Goal: Task Accomplishment & Management: Use online tool/utility

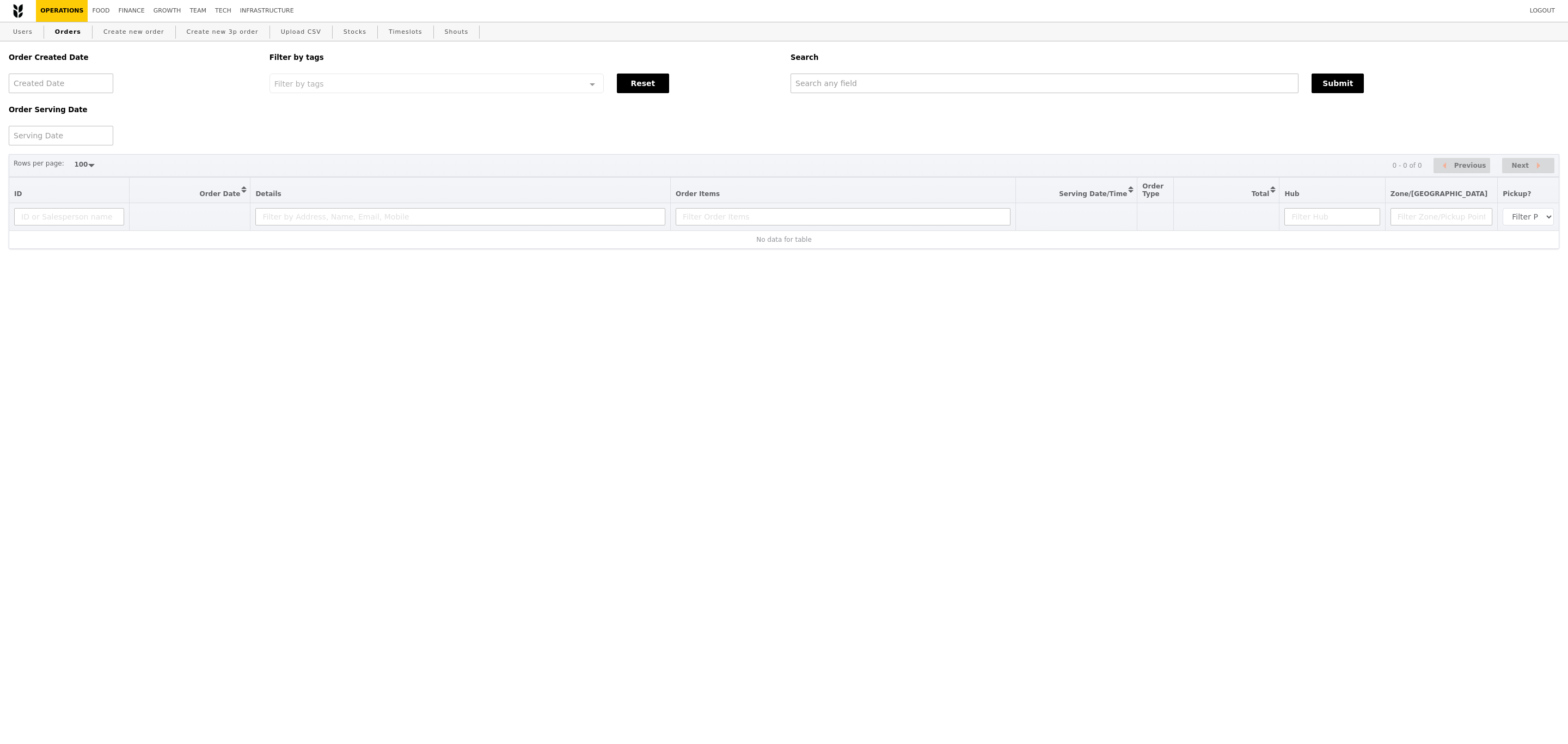
select select "100"
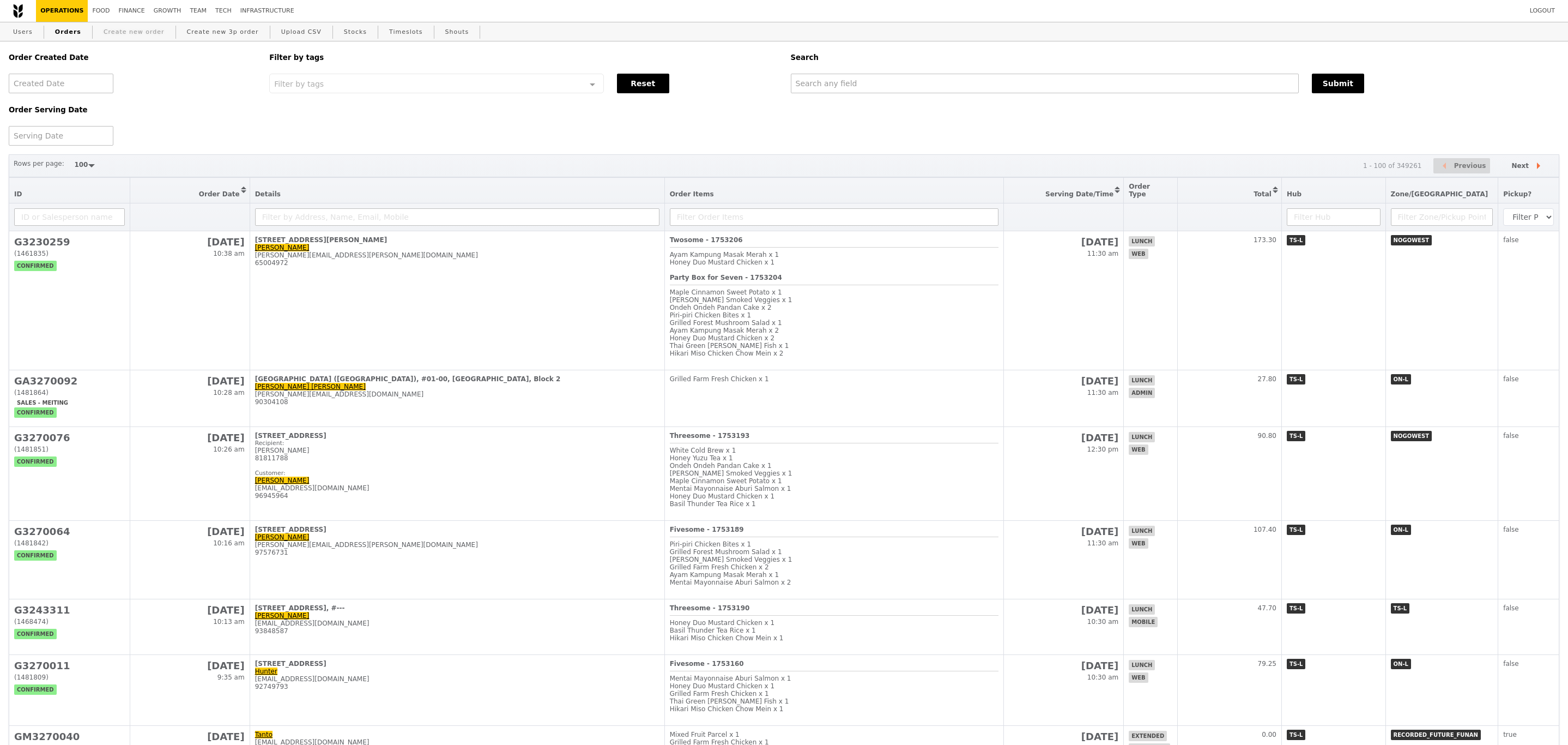
click at [134, 38] on link "Create new order" at bounding box center [134, 32] width 70 height 19
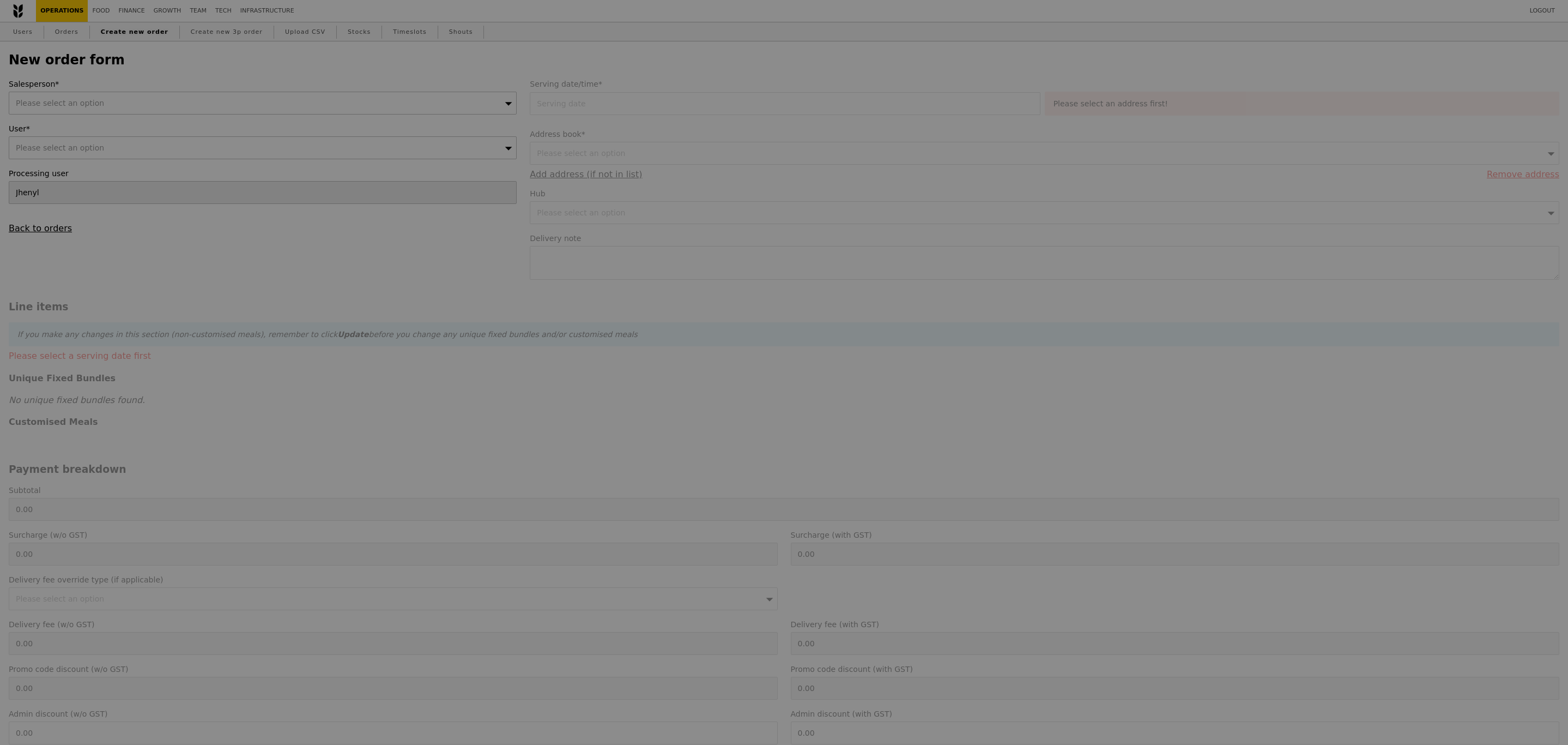
type input "Confirm"
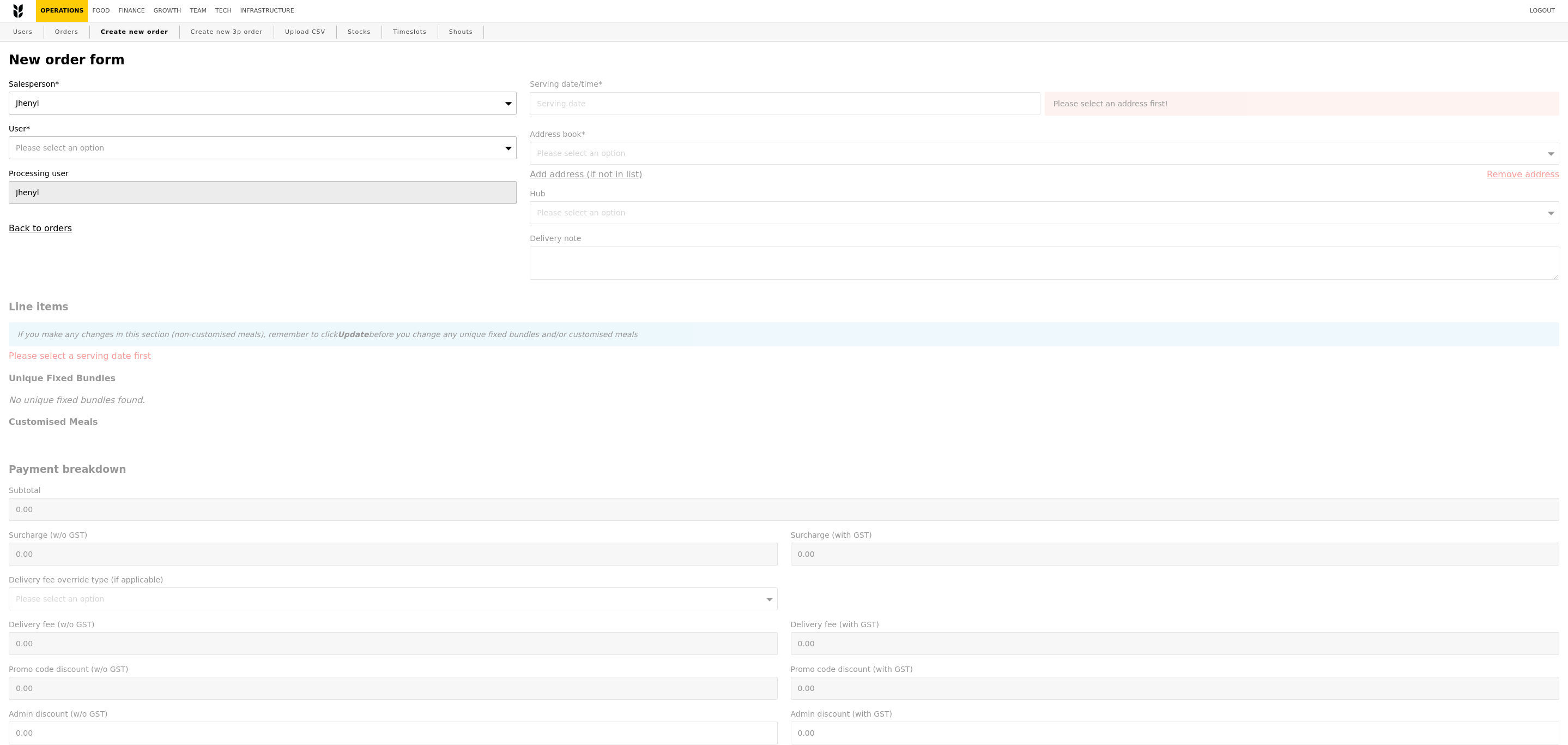
click at [134, 38] on link "Create new order" at bounding box center [134, 32] width 77 height 19
click at [63, 110] on div "Jhenyl" at bounding box center [263, 103] width 508 height 23
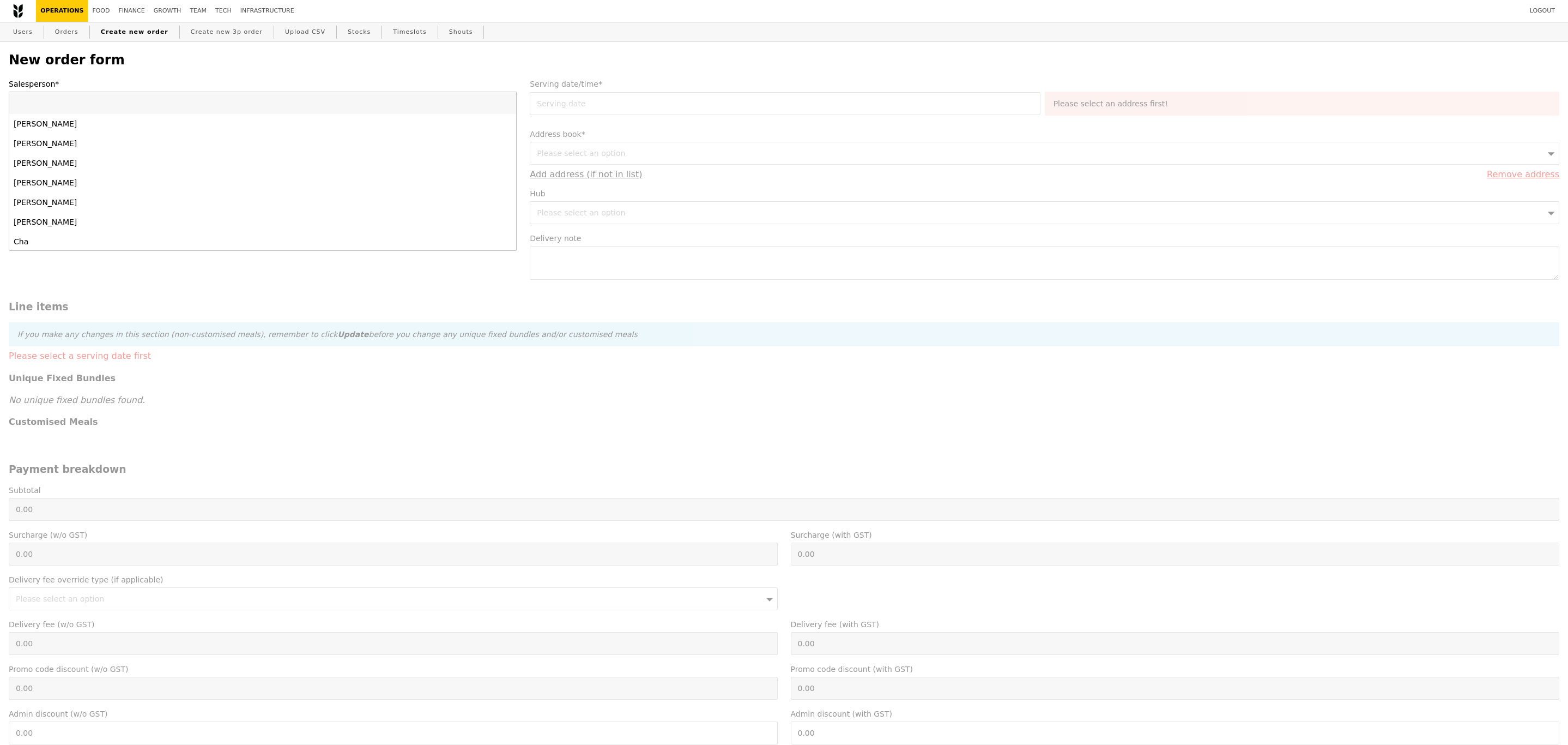
type input "a"
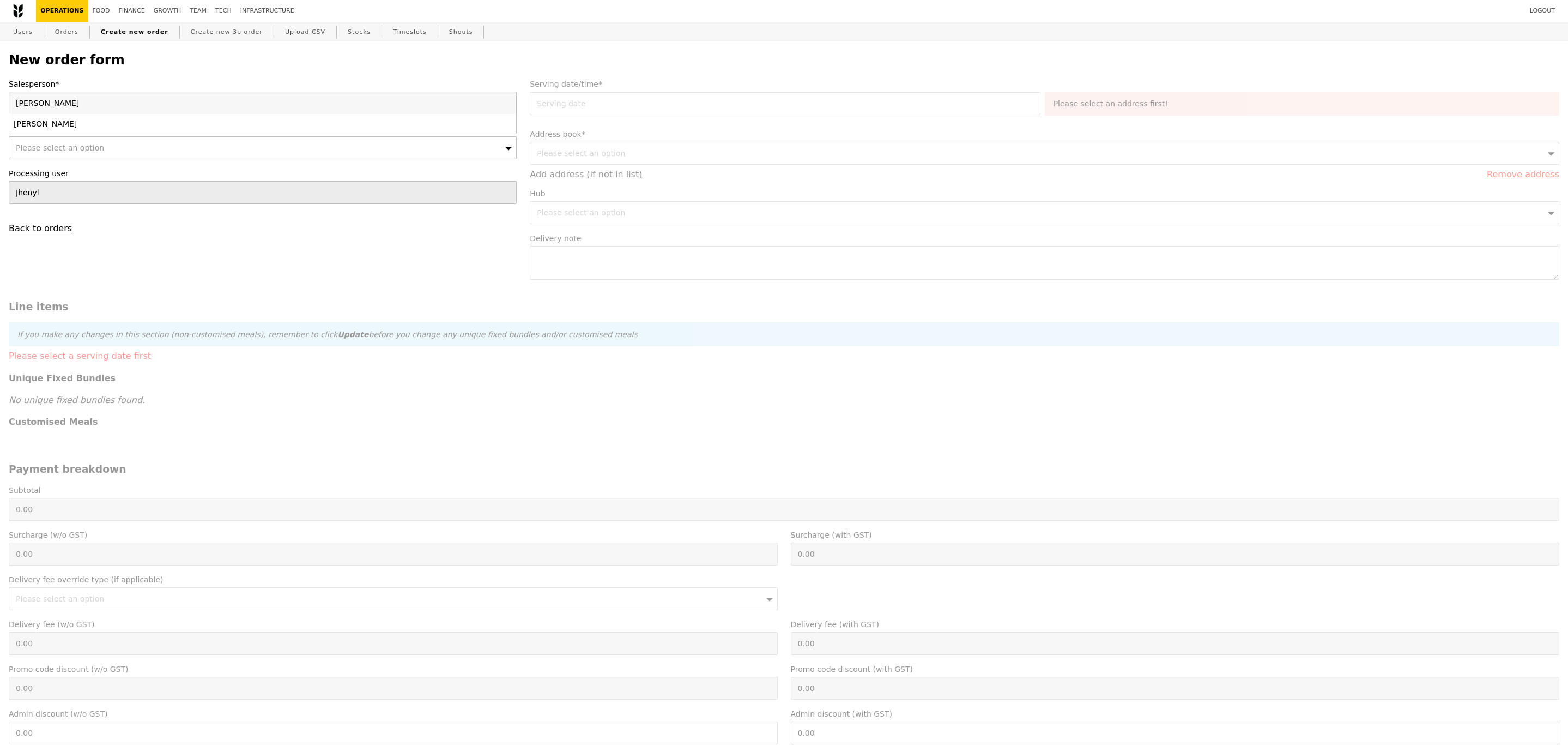
type input "[PERSON_NAME]"
click at [56, 120] on div "[PERSON_NAME]" at bounding box center [201, 124] width 374 height 11
click at [56, 147] on span "Please select an option" at bounding box center [60, 147] width 89 height 9
type input "[PERSON_NAME][EMAIL_ADDRESS][PERSON_NAME][DOMAIN_NAME]"
type input "Confirm"
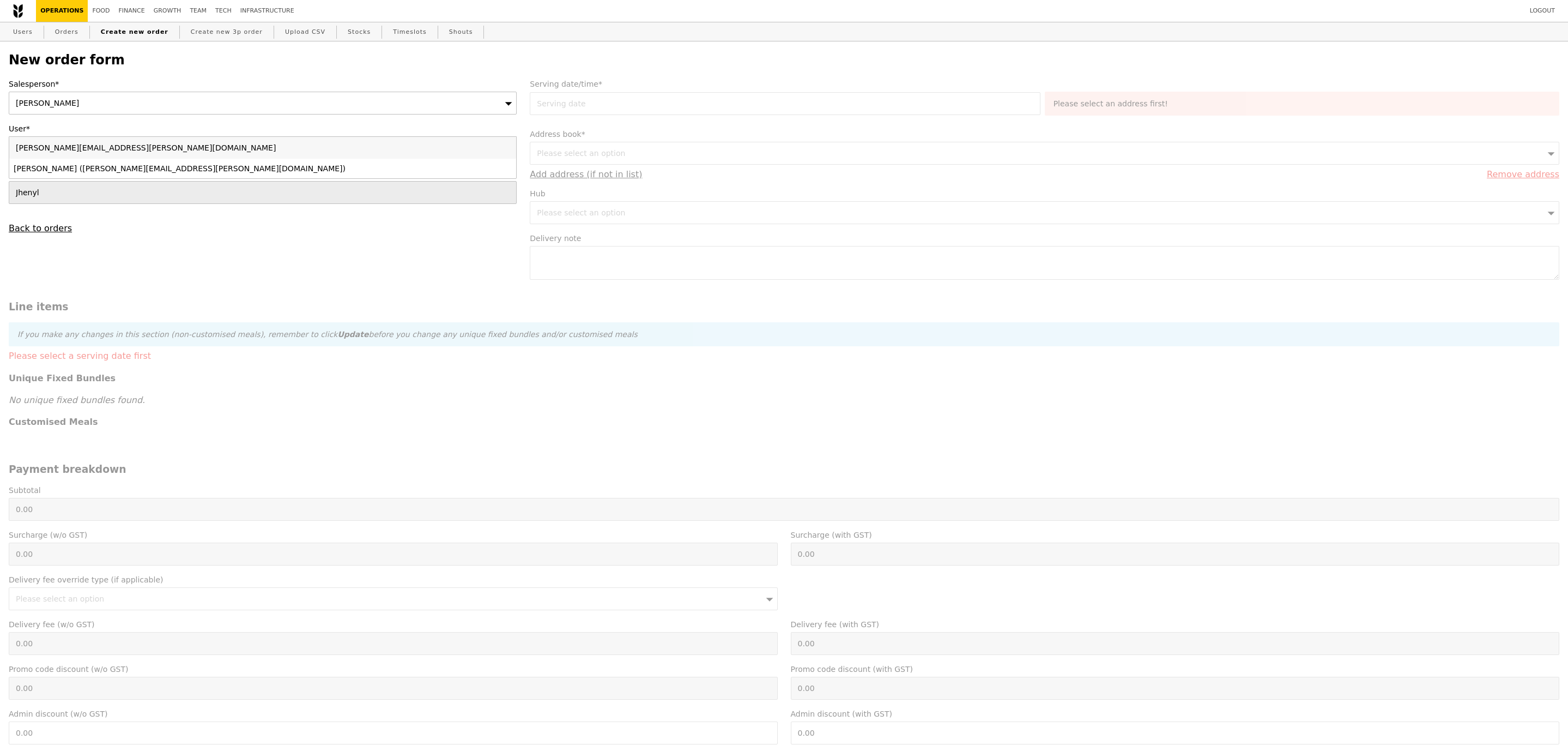
type input "[PERSON_NAME][EMAIL_ADDRESS][PERSON_NAME][DOMAIN_NAME]"
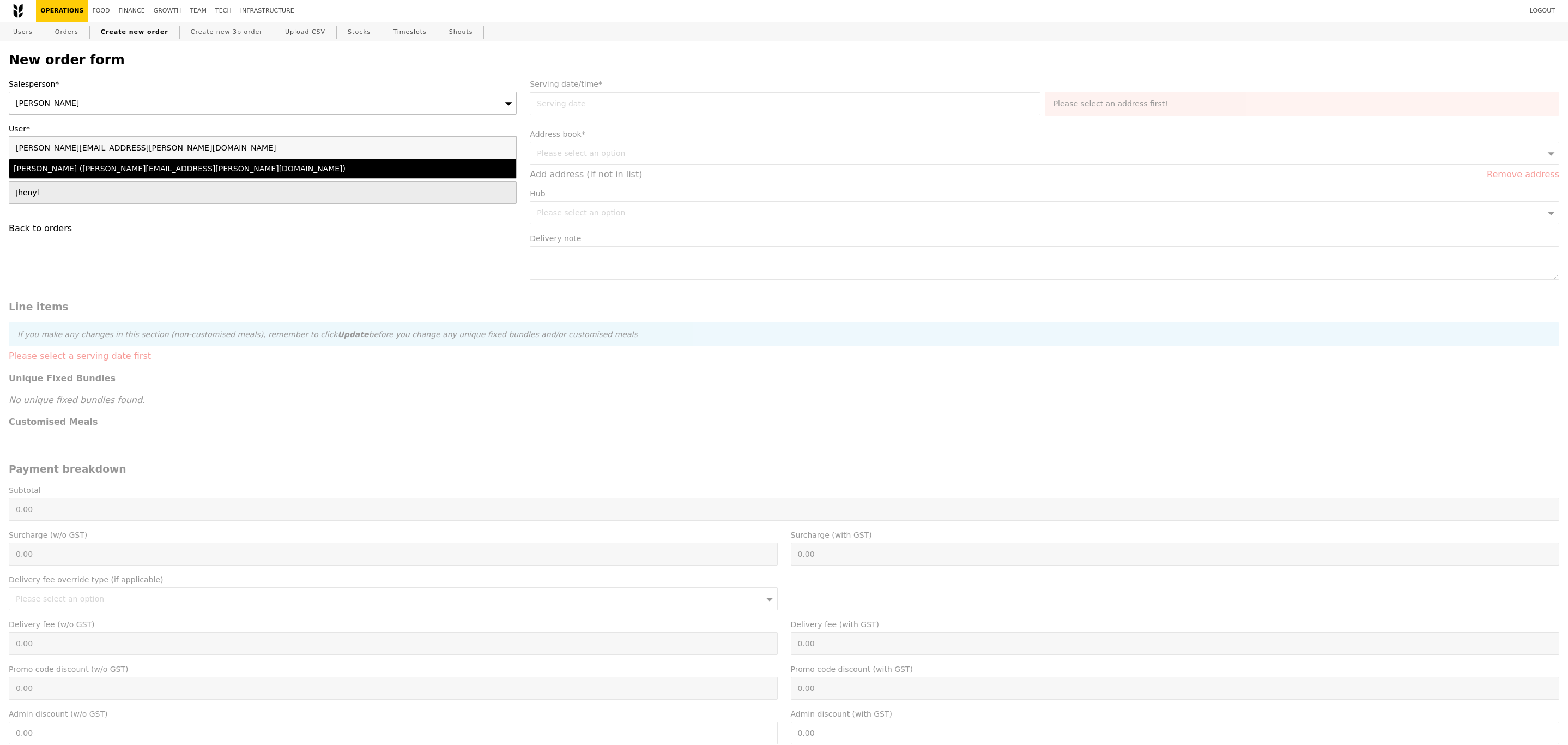
click at [144, 162] on li "[PERSON_NAME] ([PERSON_NAME][EMAIL_ADDRESS][PERSON_NAME][DOMAIN_NAME])" at bounding box center [263, 168] width 507 height 19
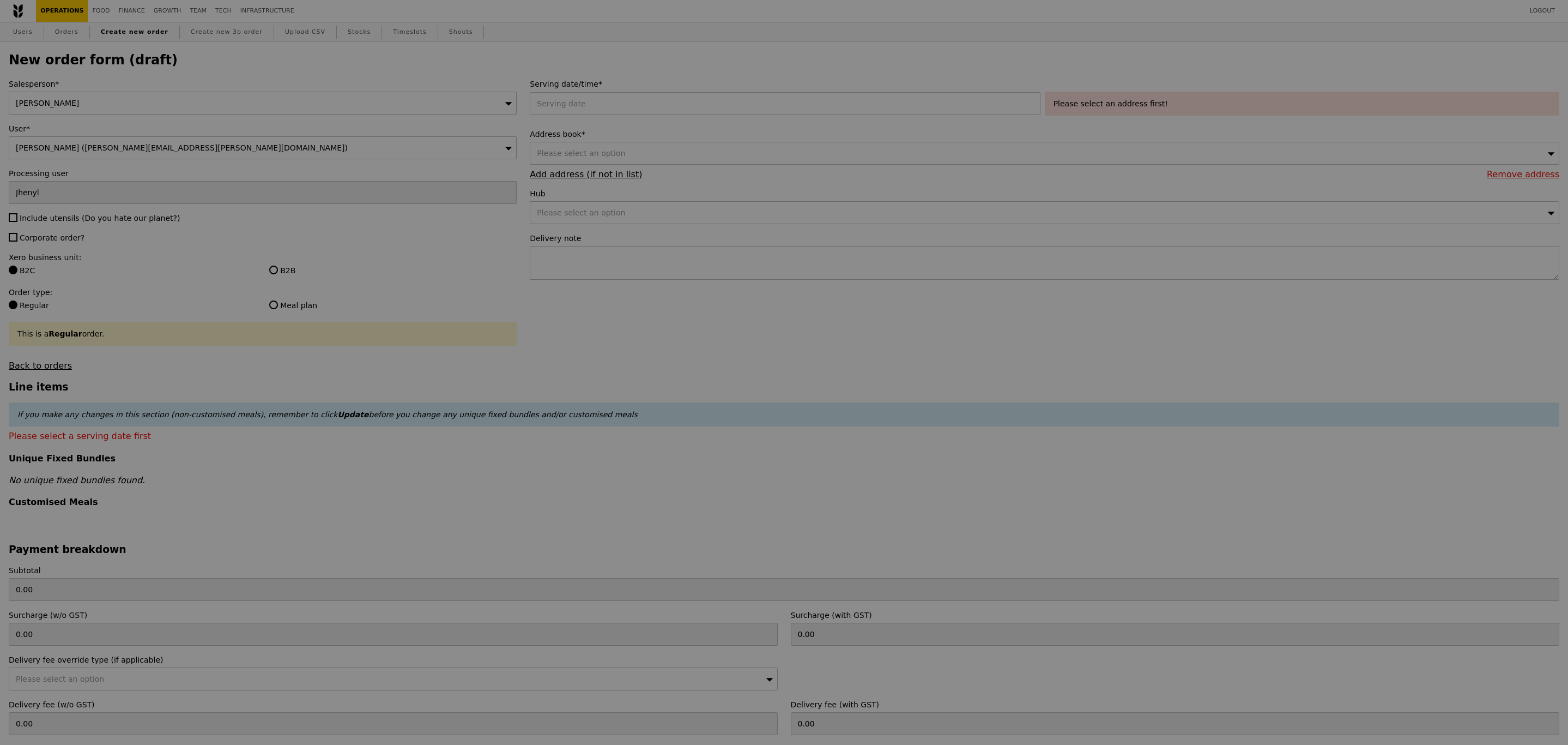
type input "Confirm"
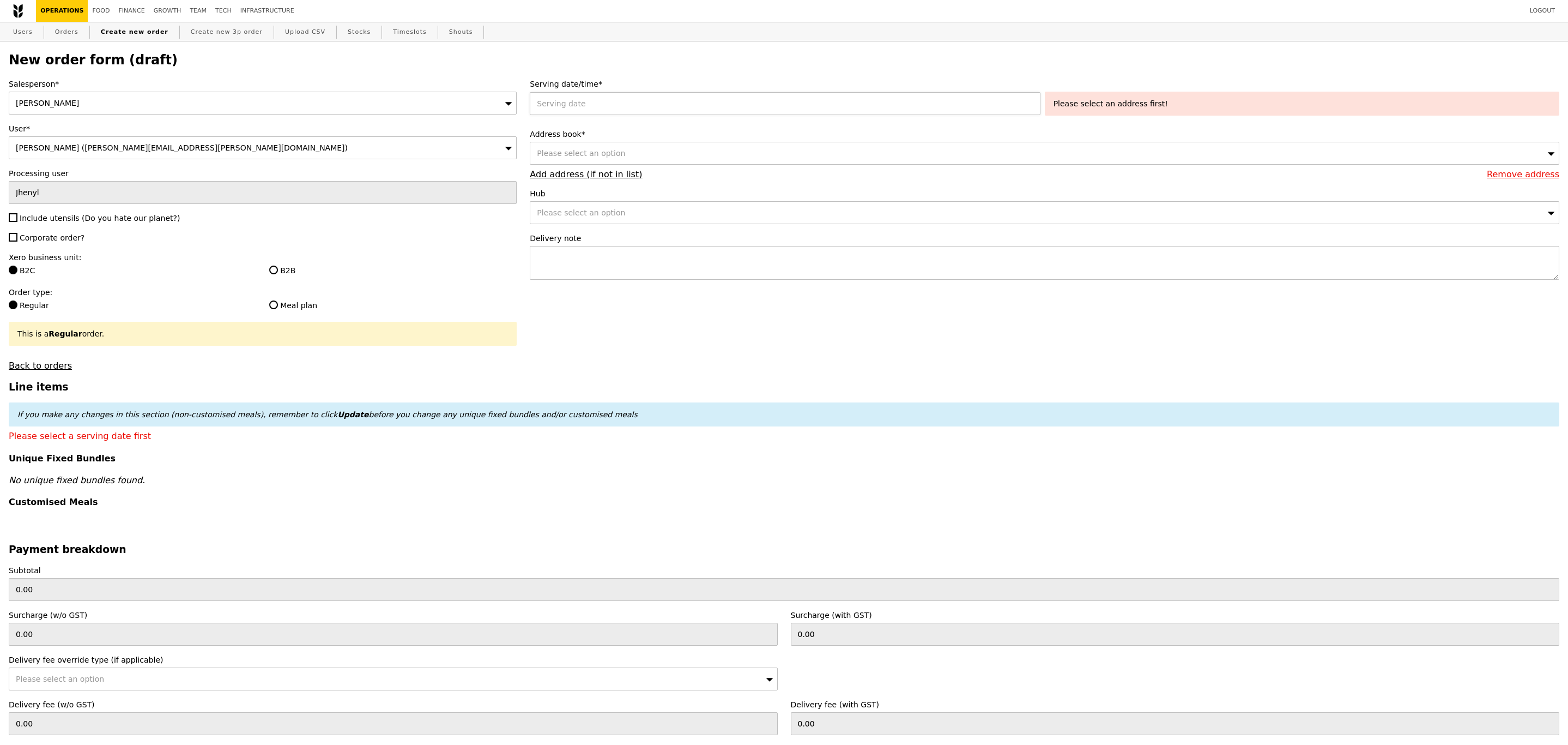
click at [584, 110] on div at bounding box center [787, 103] width 515 height 23
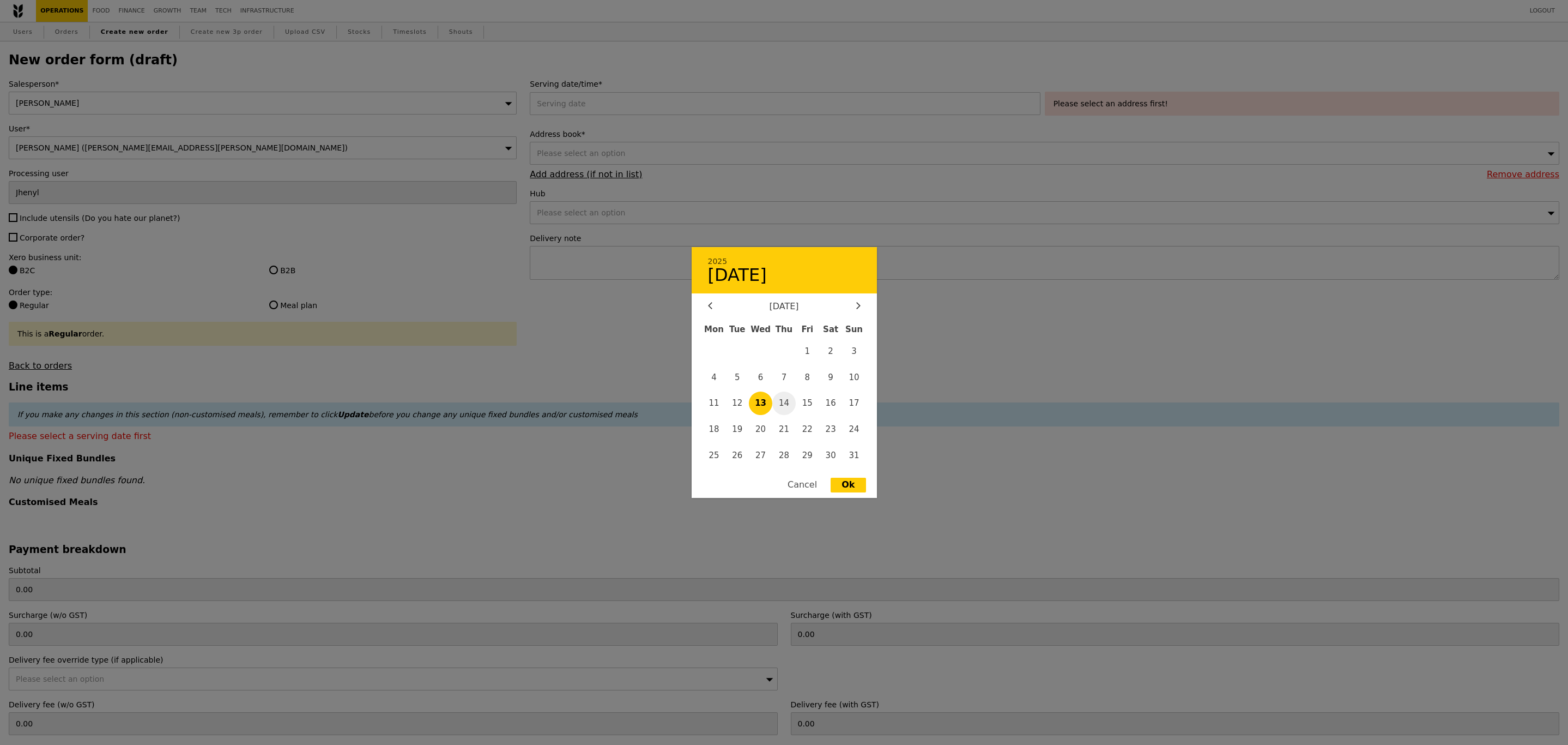
click at [784, 409] on span "14" at bounding box center [784, 403] width 23 height 23
type input "[DATE]"
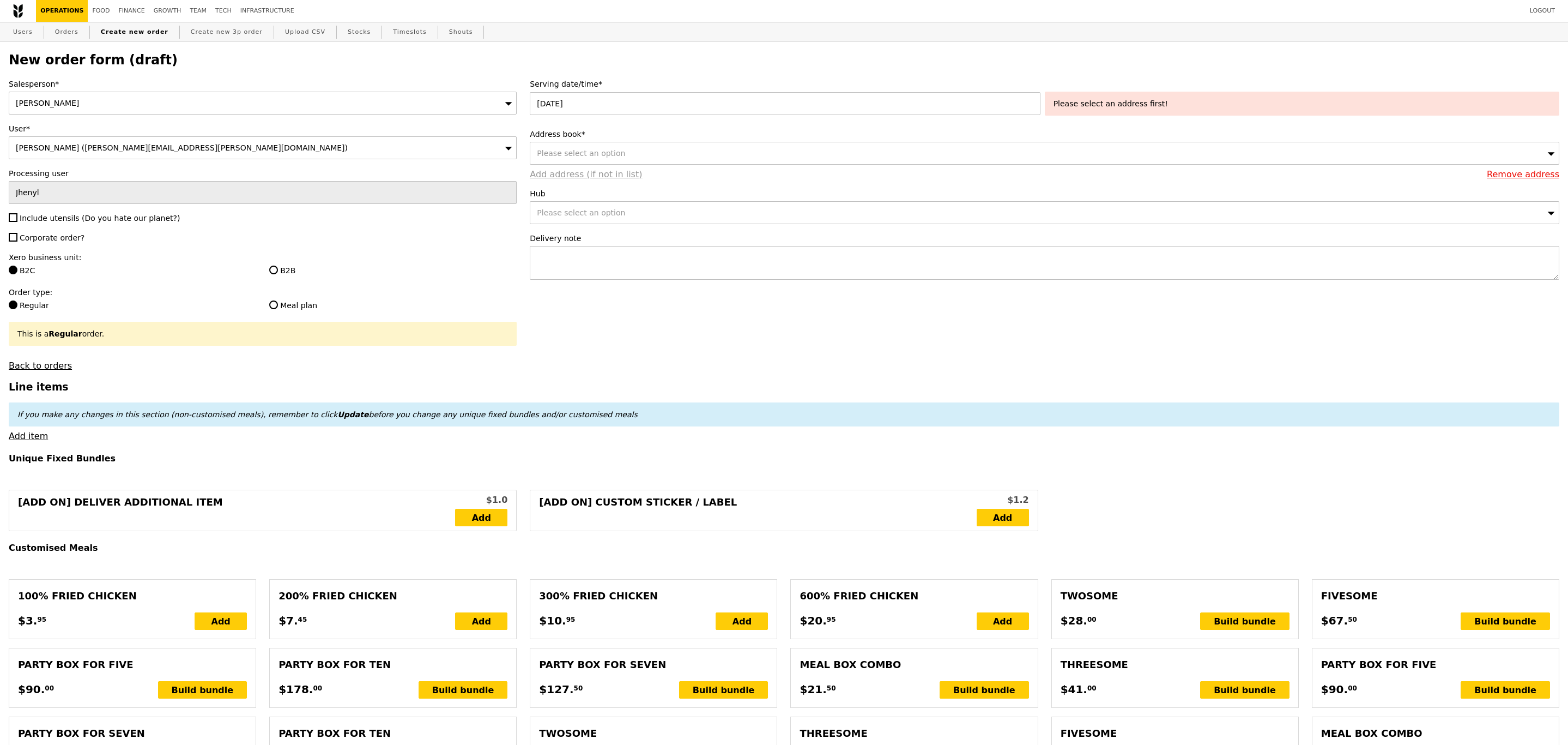
click at [559, 179] on link "Add address (if not in list)" at bounding box center [585, 174] width 112 height 10
click at [565, 157] on span "Please select an option" at bounding box center [581, 153] width 89 height 9
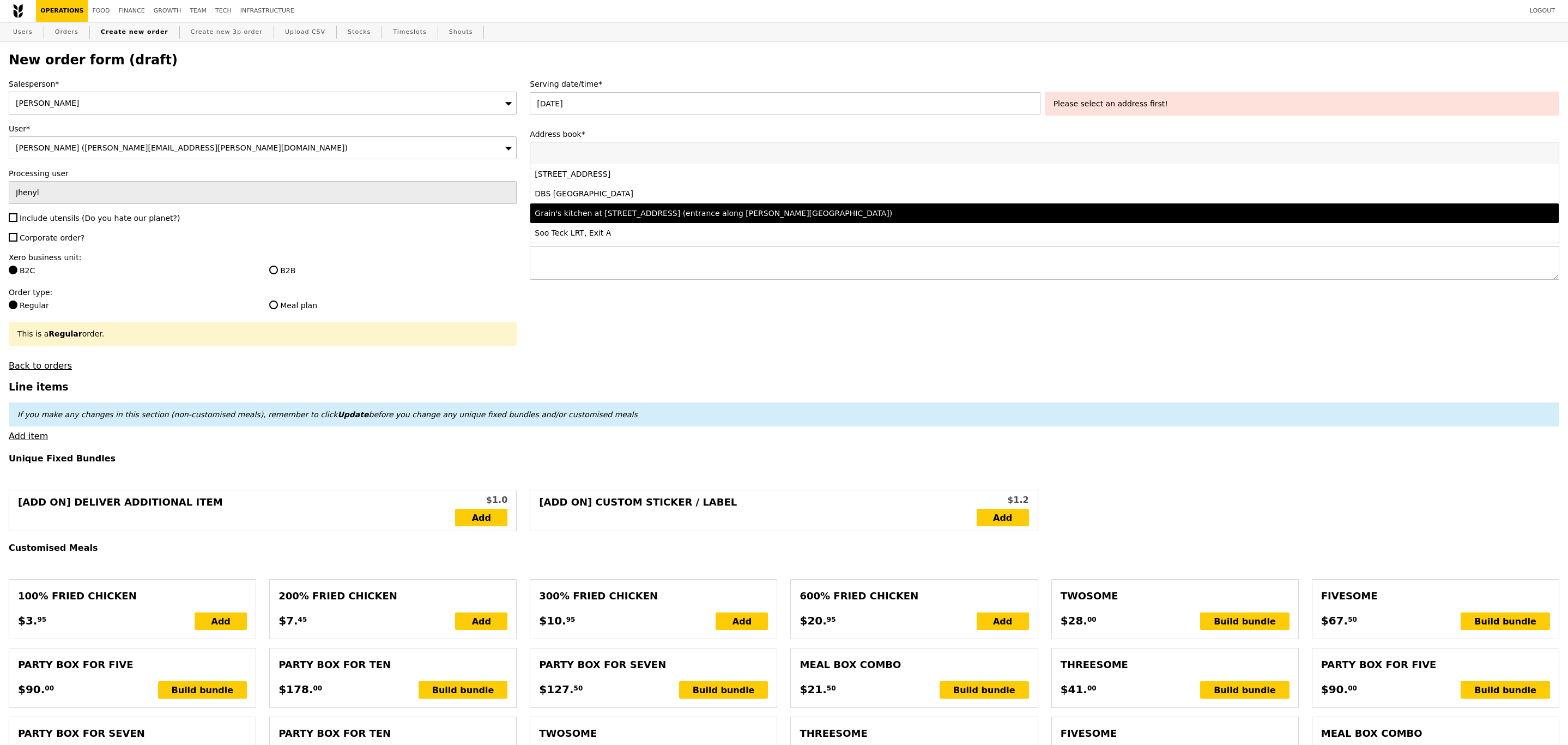
click at [603, 212] on div "Grain's kitchen at [STREET_ADDRESS] (entrance along [PERSON_NAME][GEOGRAPHIC_DA…" at bounding box center [917, 213] width 765 height 11
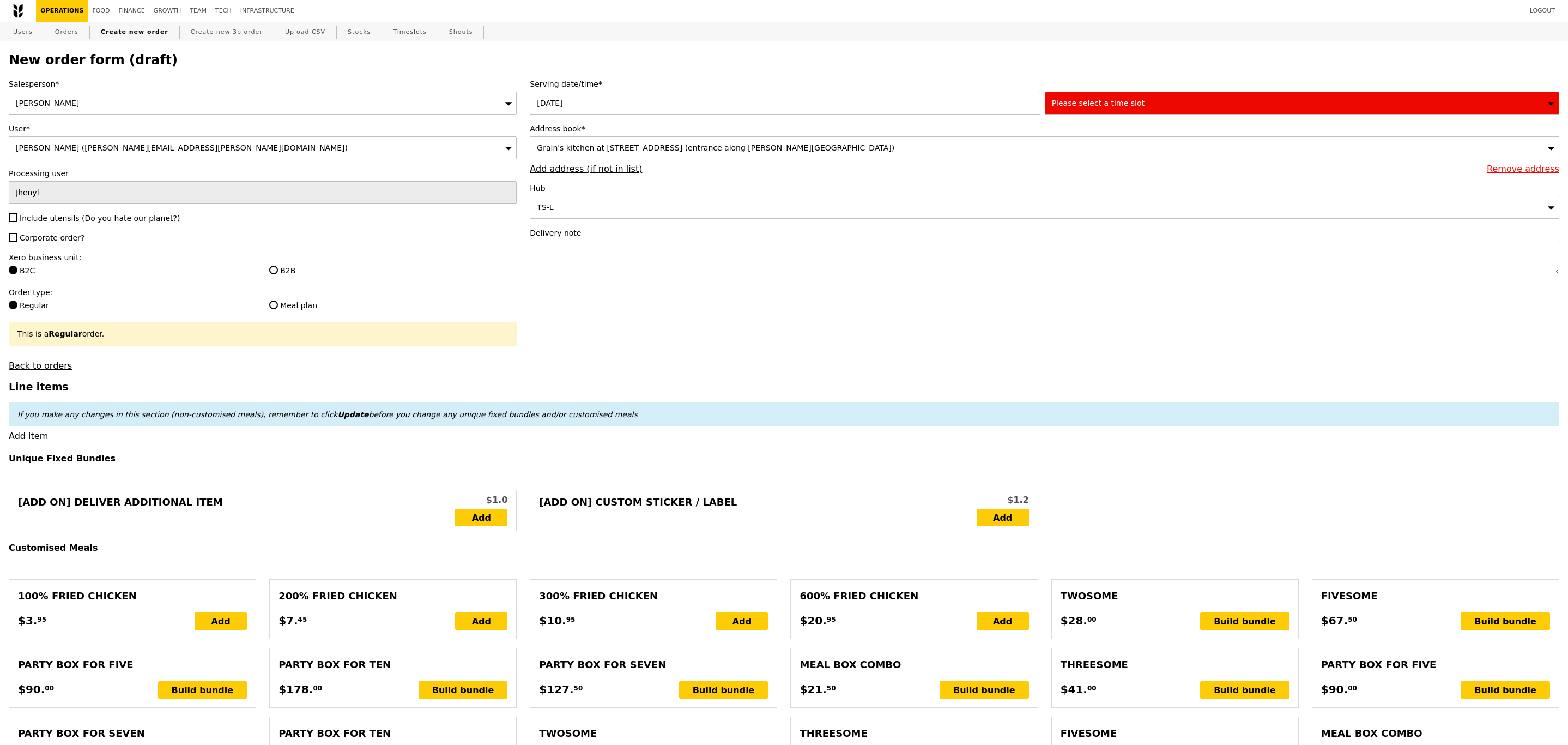
click at [1082, 105] on span "Please select a time slot" at bounding box center [1098, 103] width 93 height 9
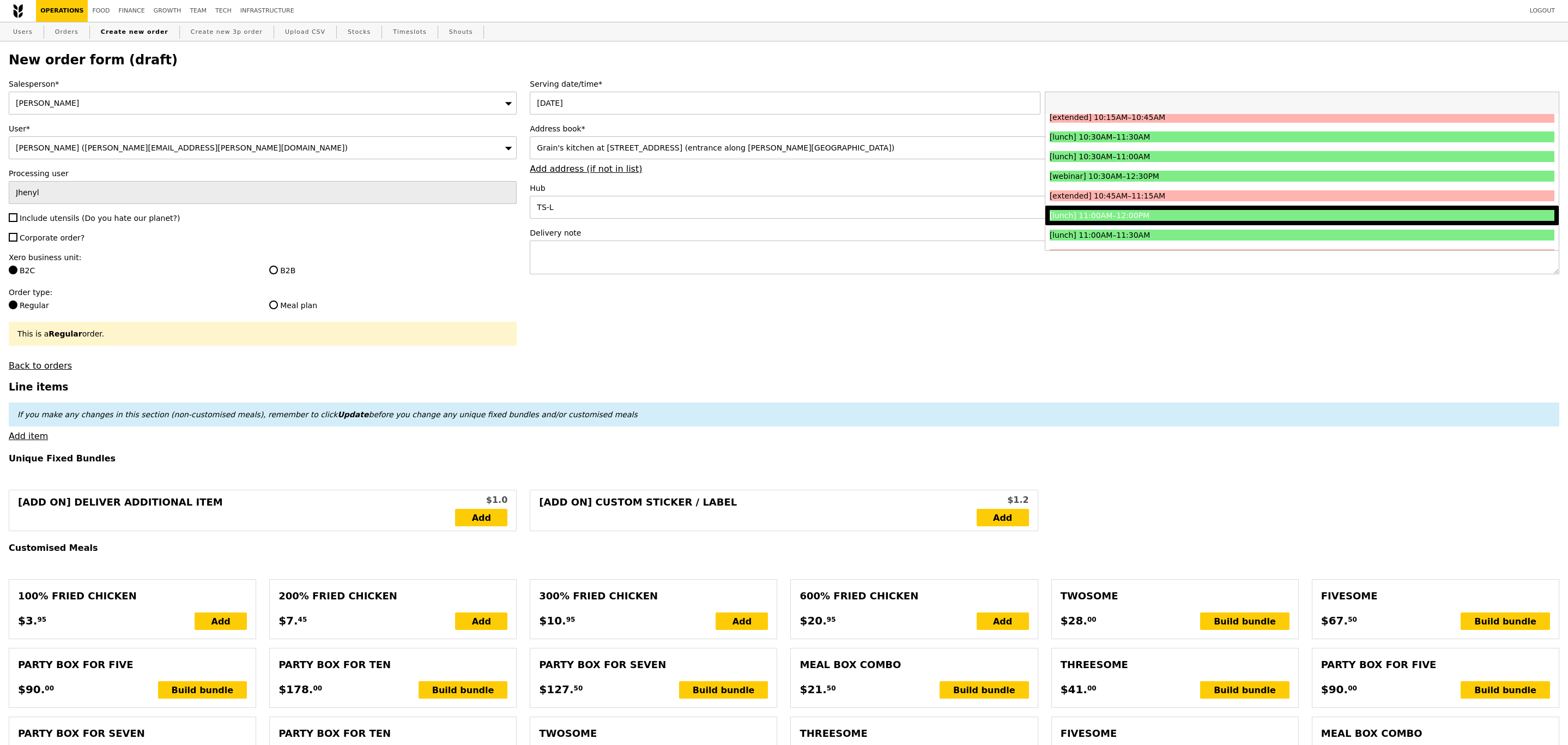
scroll to position [257, 0]
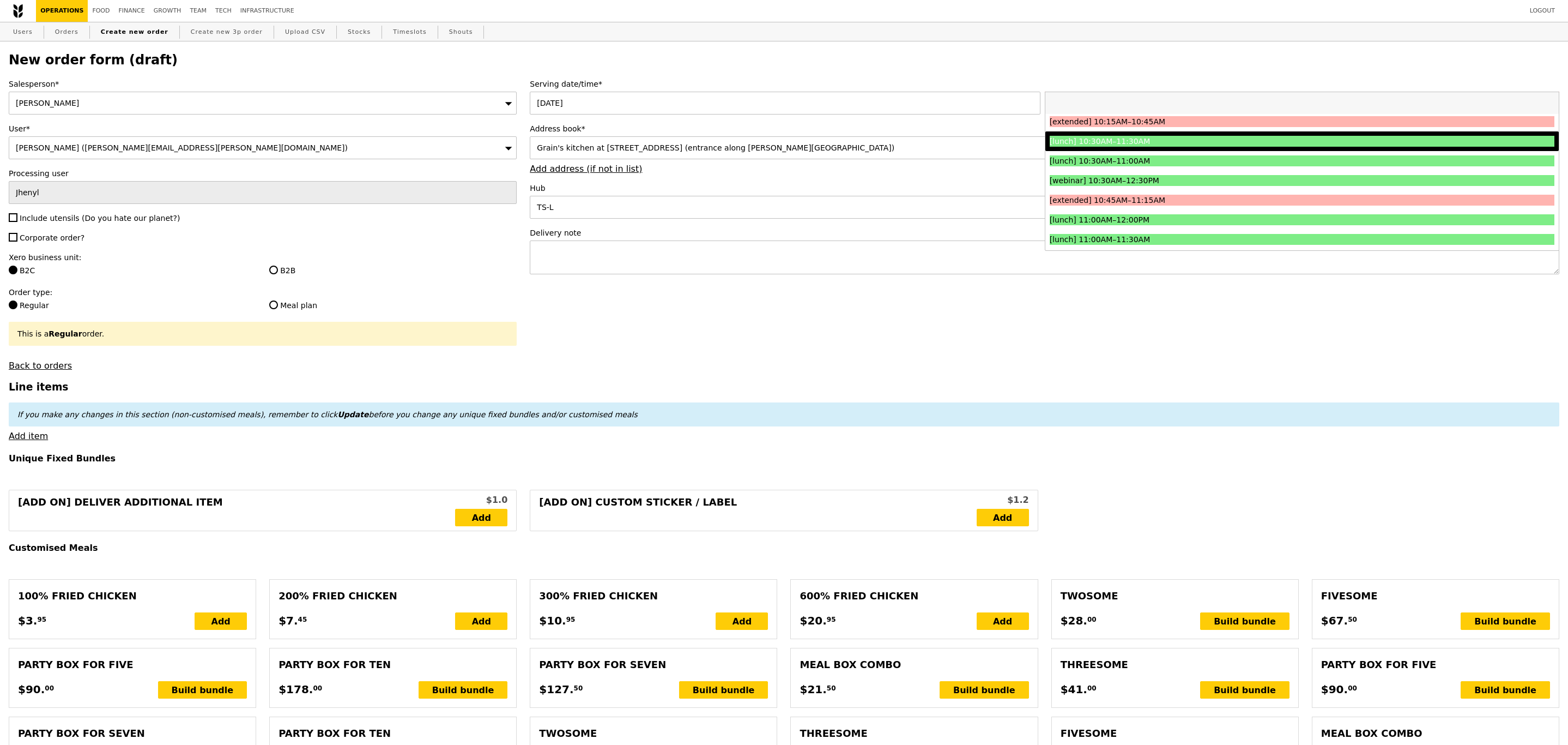
click at [1115, 141] on div "[lunch] 10:30AM–11:30AM" at bounding box center [1239, 142] width 379 height 11
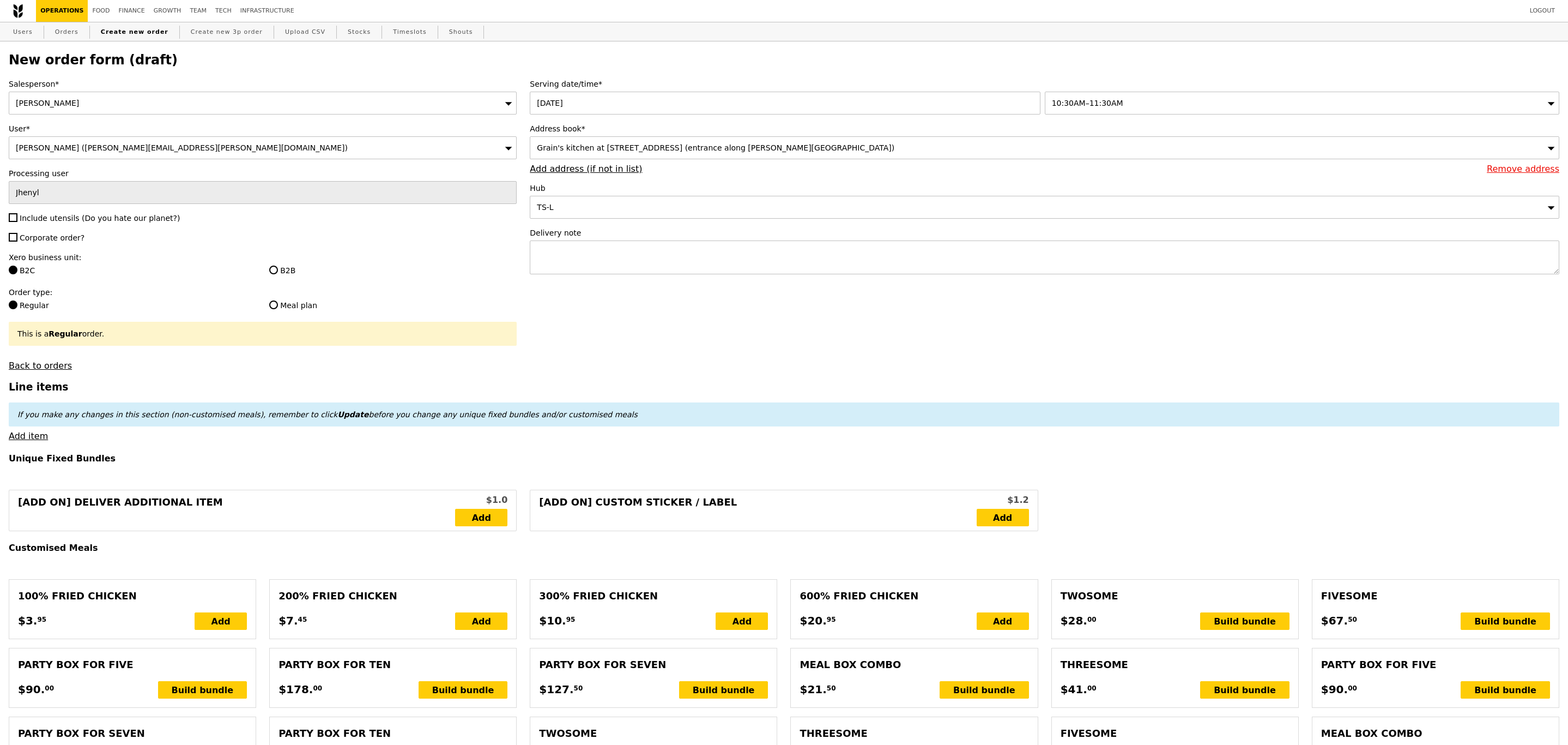
type input "Confirm"
click at [582, 274] on textarea at bounding box center [1045, 258] width 1030 height 34
paste textarea "P5174"
type textarea "Please deliver with P5174"
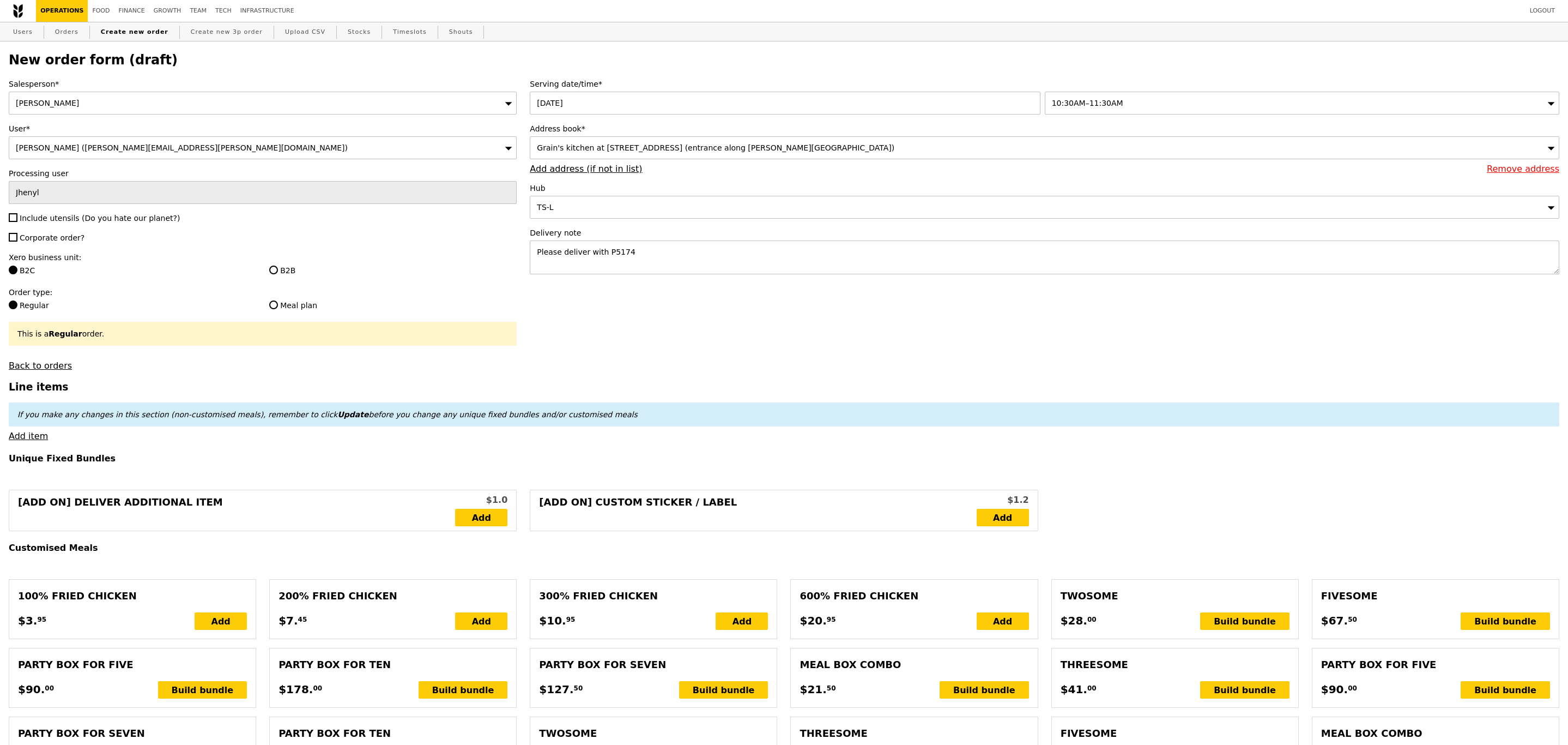
click at [6, 223] on div "Salesperson* [PERSON_NAME] User* [PERSON_NAME] ([PERSON_NAME][EMAIL_ADDRESS][PE…" at bounding box center [263, 224] width 521 height 292
type input "Confirm"
click at [6, 223] on div "Salesperson* [PERSON_NAME] User* [PERSON_NAME] ([PERSON_NAME][EMAIL_ADDRESS][PE…" at bounding box center [263, 224] width 521 height 292
click at [11, 221] on input "Include utensils (Do you hate our planet?)" at bounding box center [13, 217] width 9 height 9
checkbox input "true"
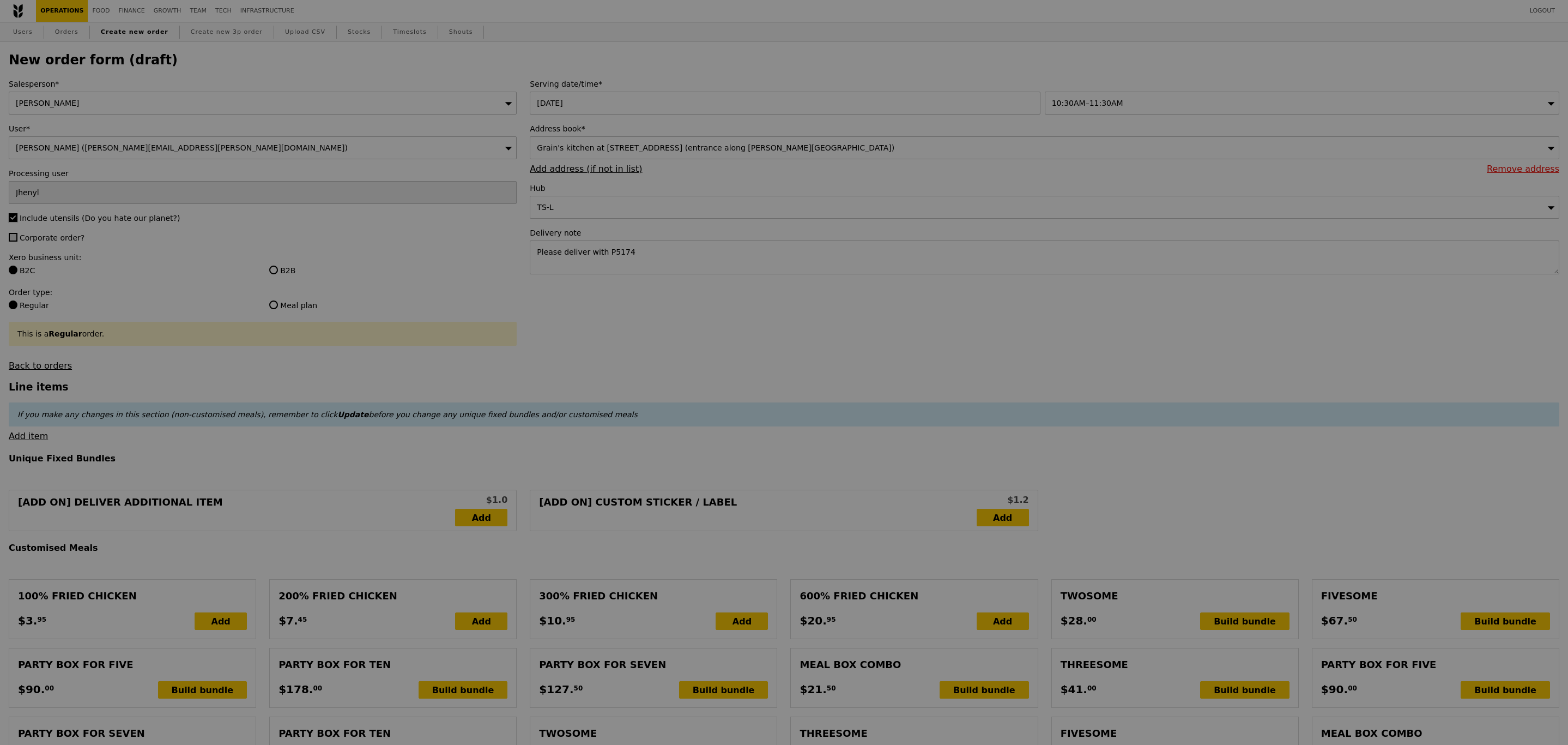
type input "Confirm"
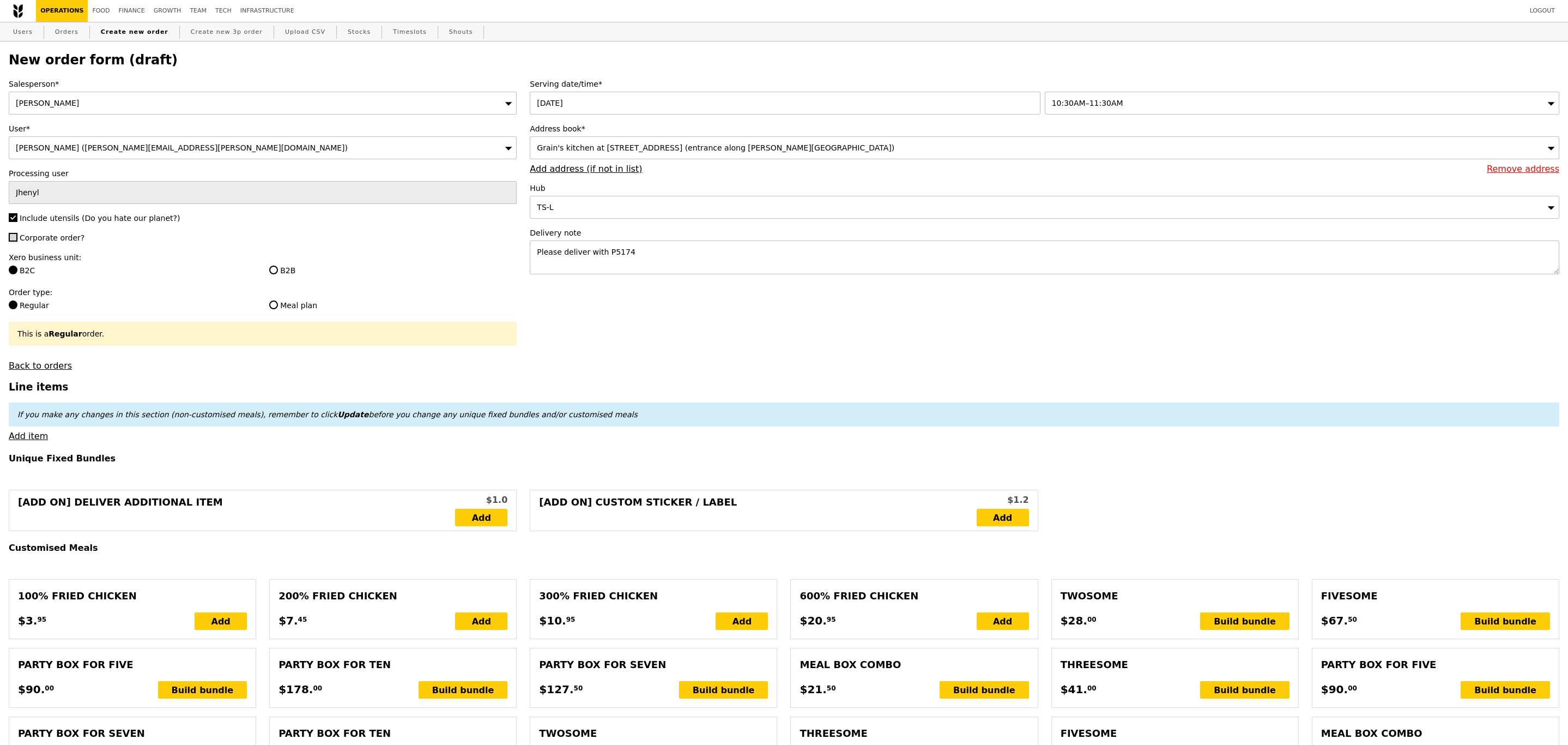
click at [11, 242] on input "Corporate order?" at bounding box center [13, 237] width 9 height 9
checkbox input "true"
click at [270, 276] on label "B2B" at bounding box center [392, 271] width 247 height 11
click at [270, 274] on input "B2B" at bounding box center [273, 270] width 9 height 9
radio input "true"
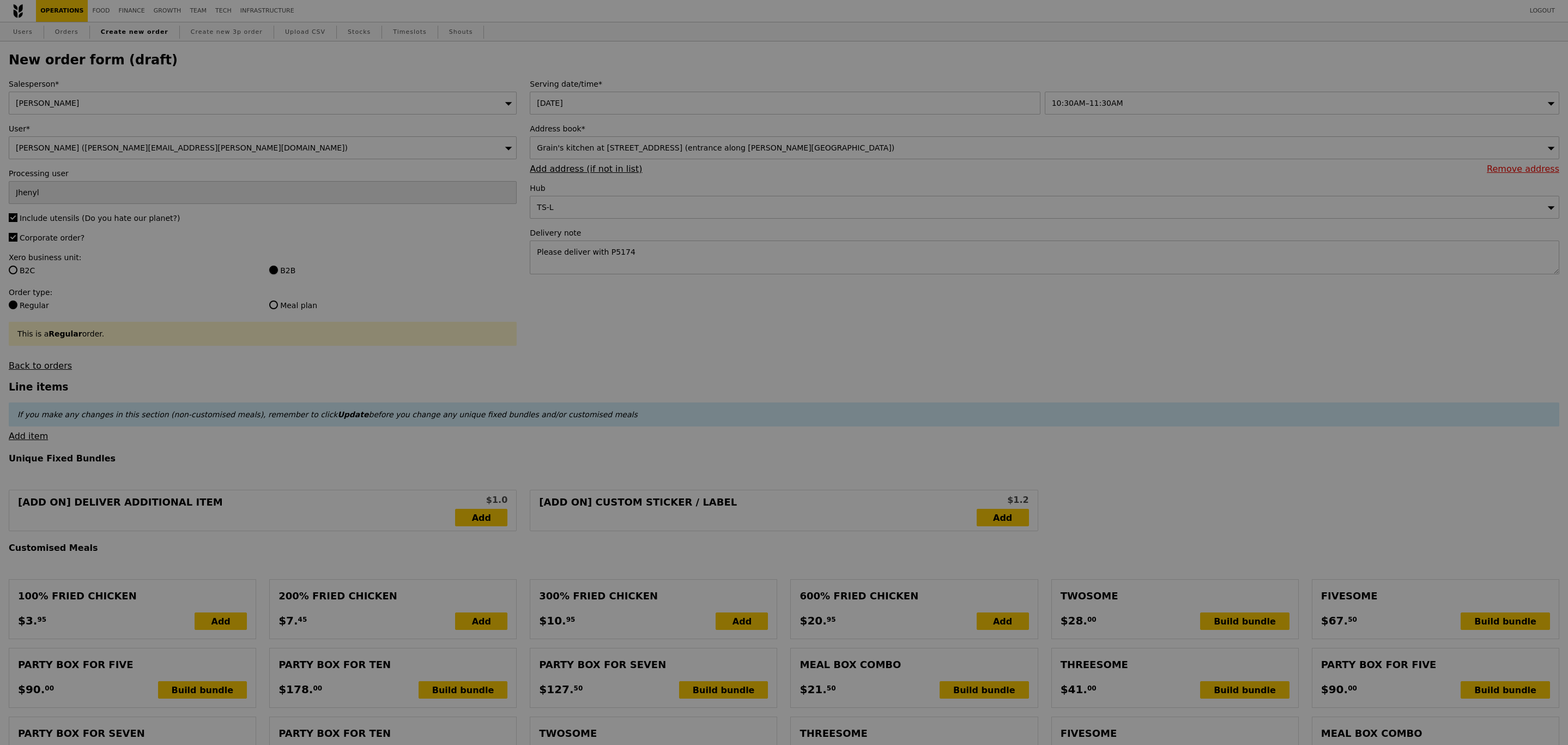
type input "Confirm"
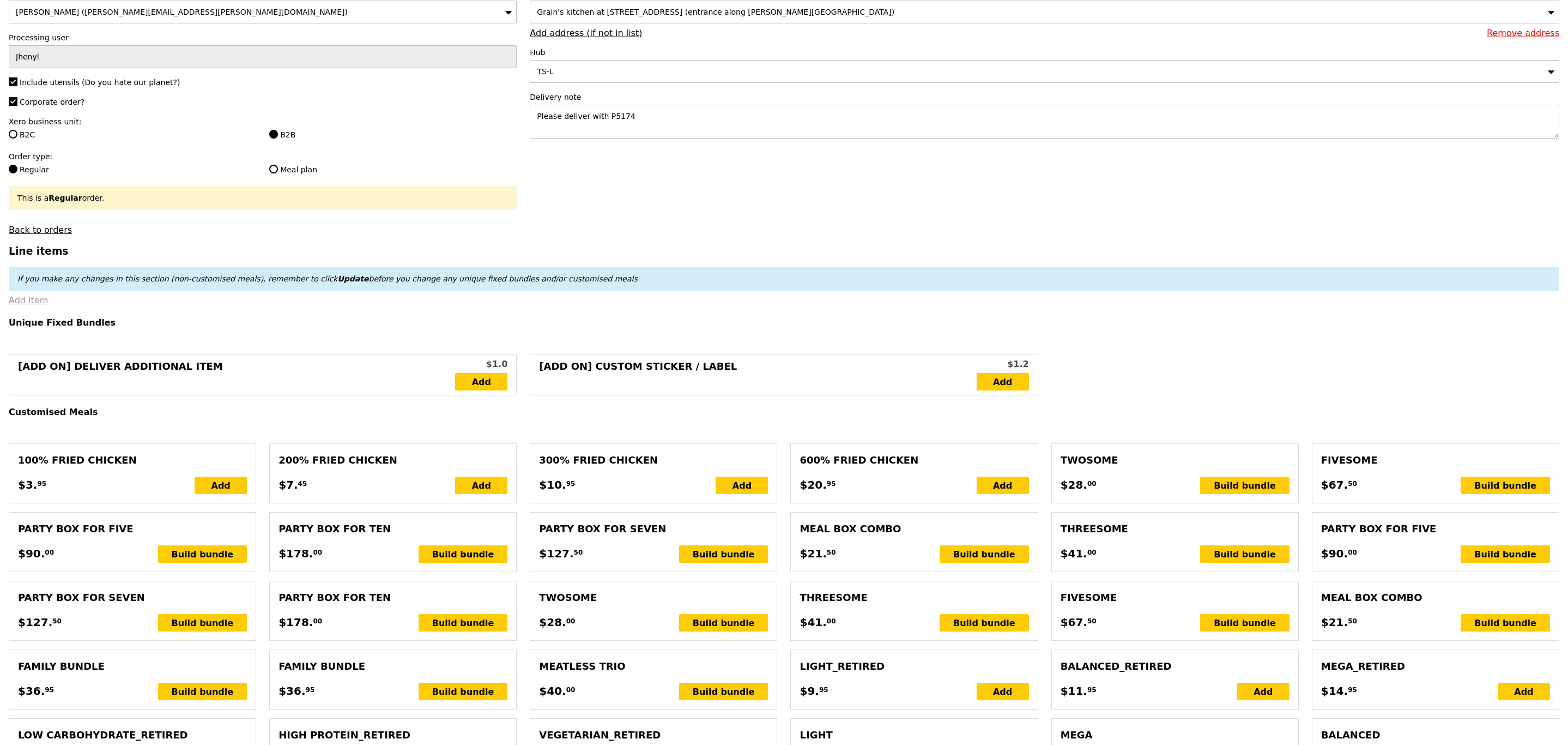
scroll to position [138, 0]
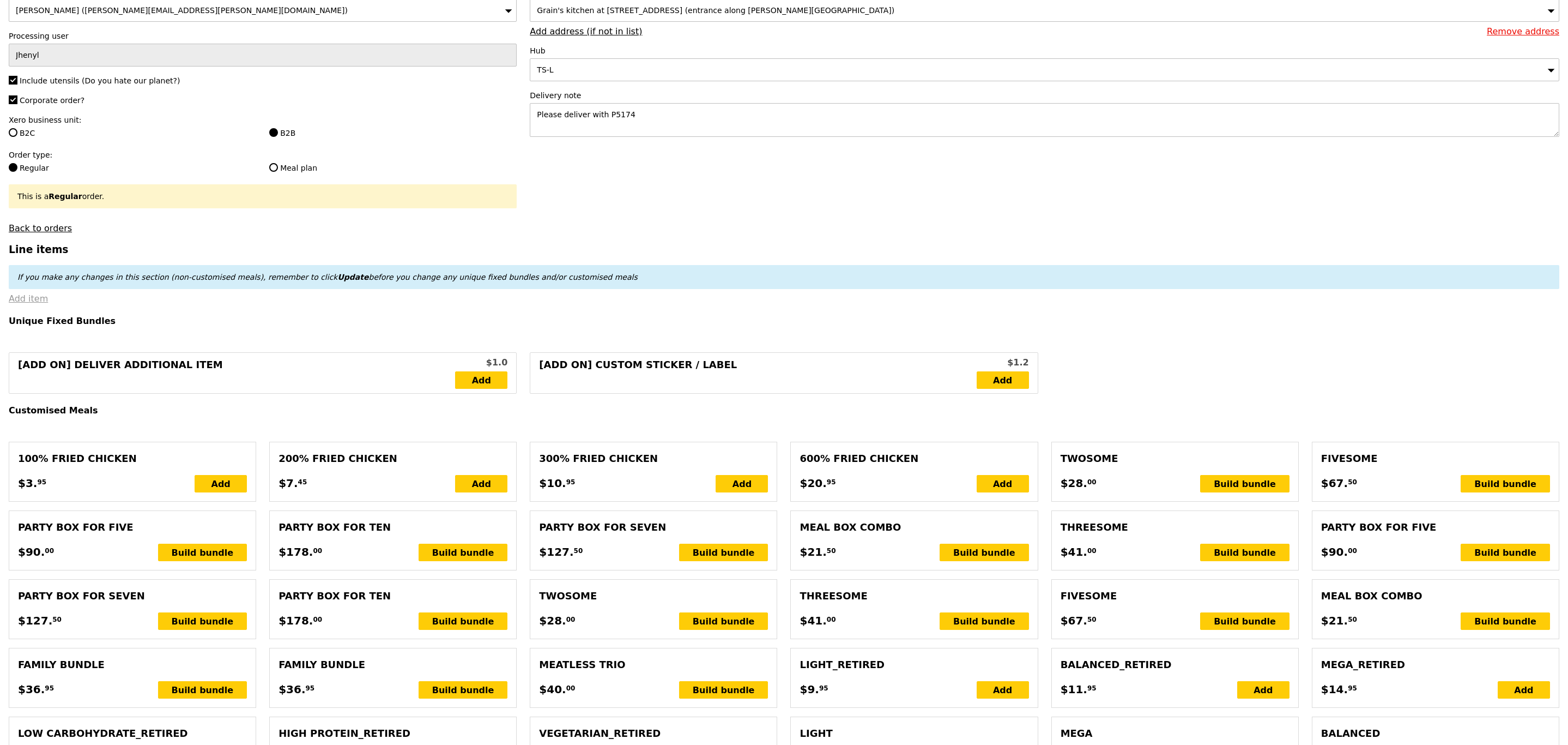
click at [18, 304] on link "Add item" at bounding box center [28, 298] width 39 height 10
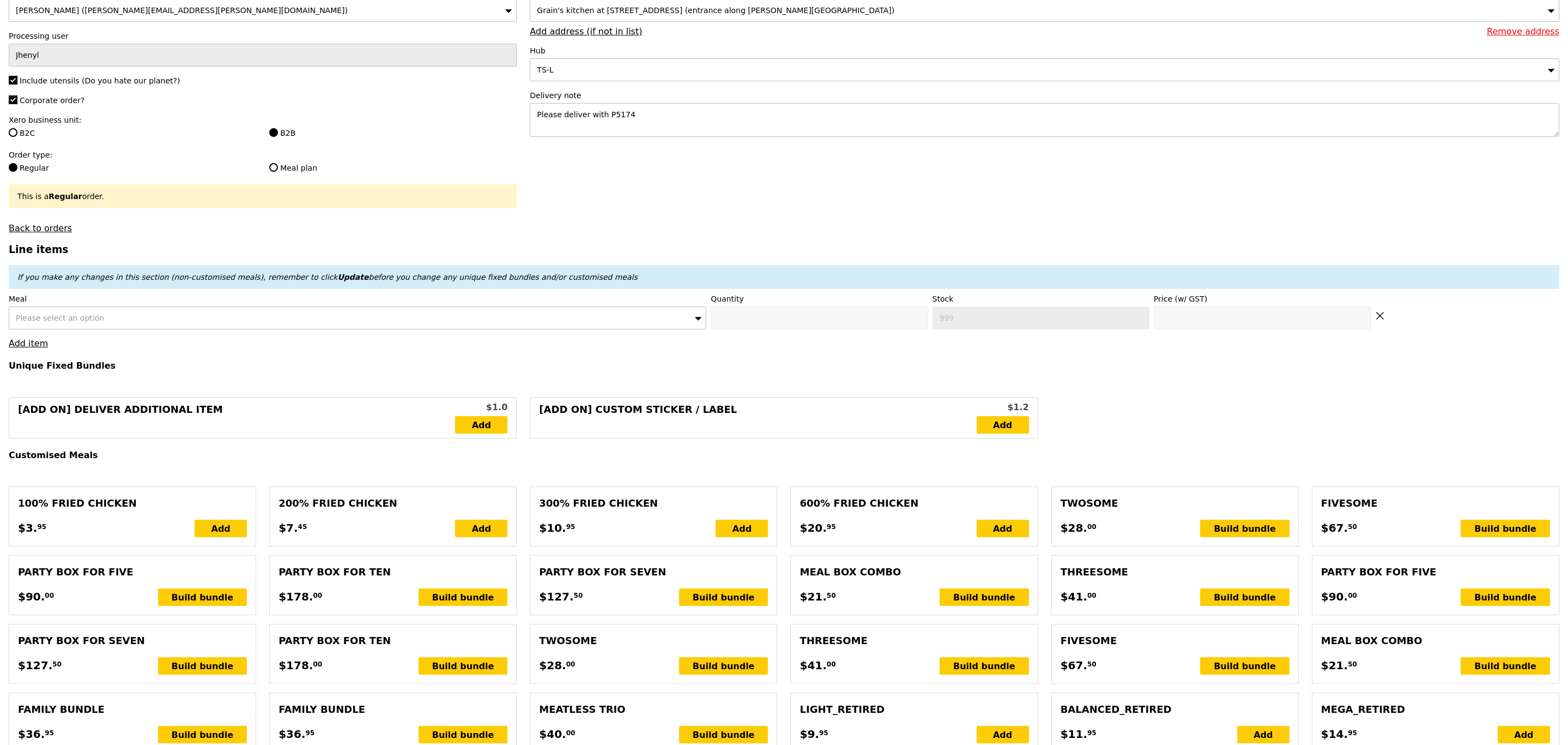
click at [259, 329] on div "Please select an option" at bounding box center [358, 317] width 697 height 23
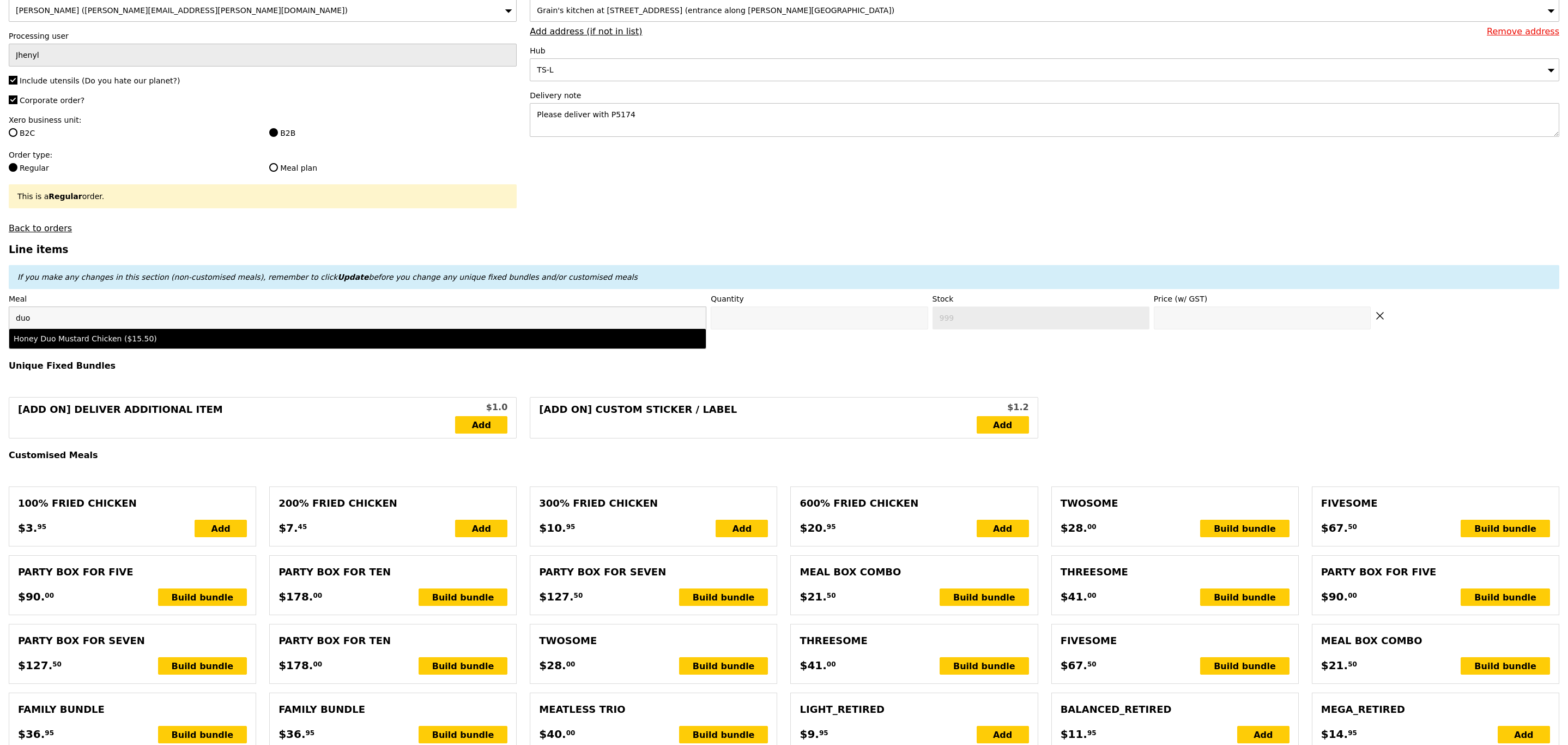
type input "duo"
click at [257, 344] on div "Honey Duo Mustard Chicken ($15.50)" at bounding box center [271, 339] width 516 height 11
type input "Confirm anyway"
type input "0"
type input "62"
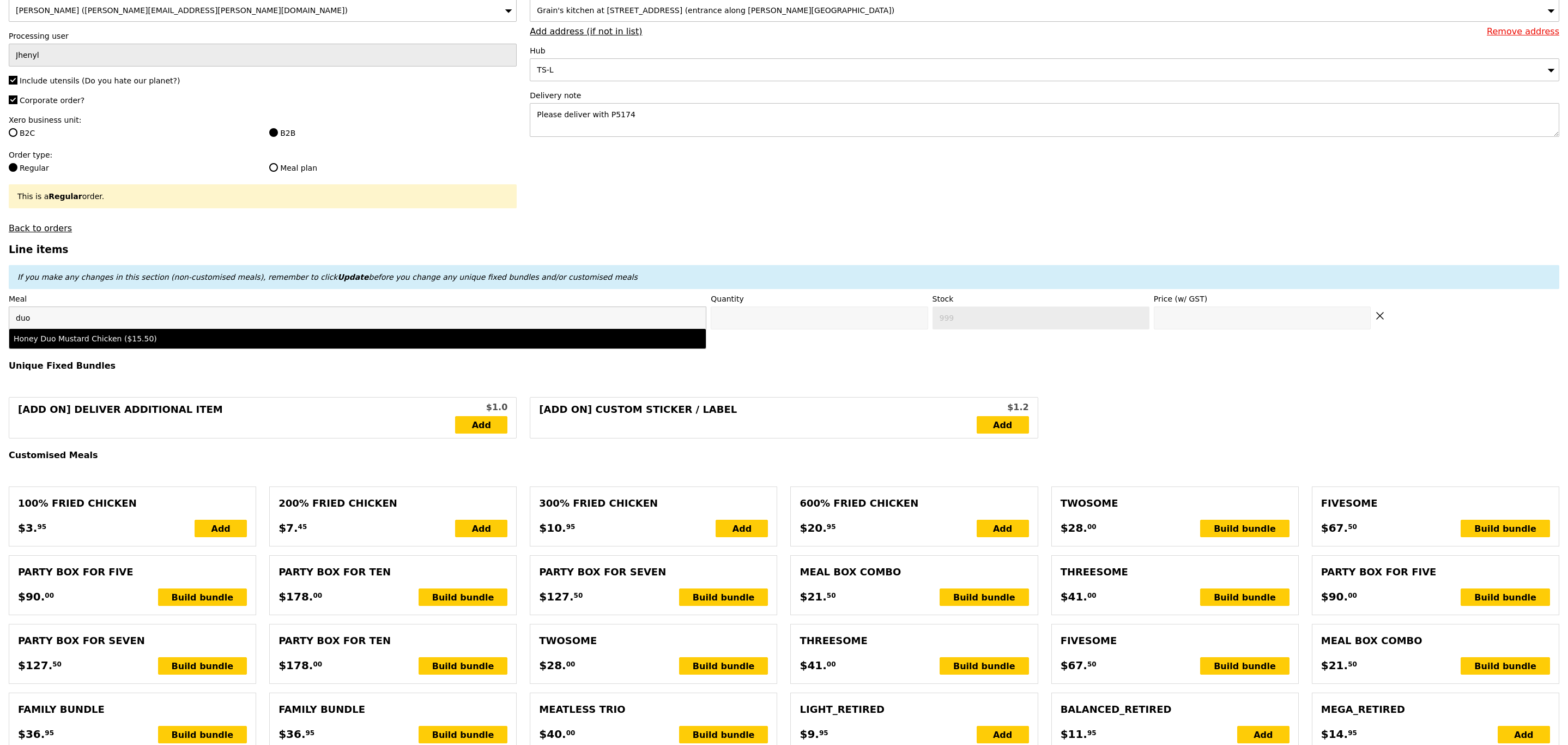
type input "15.5"
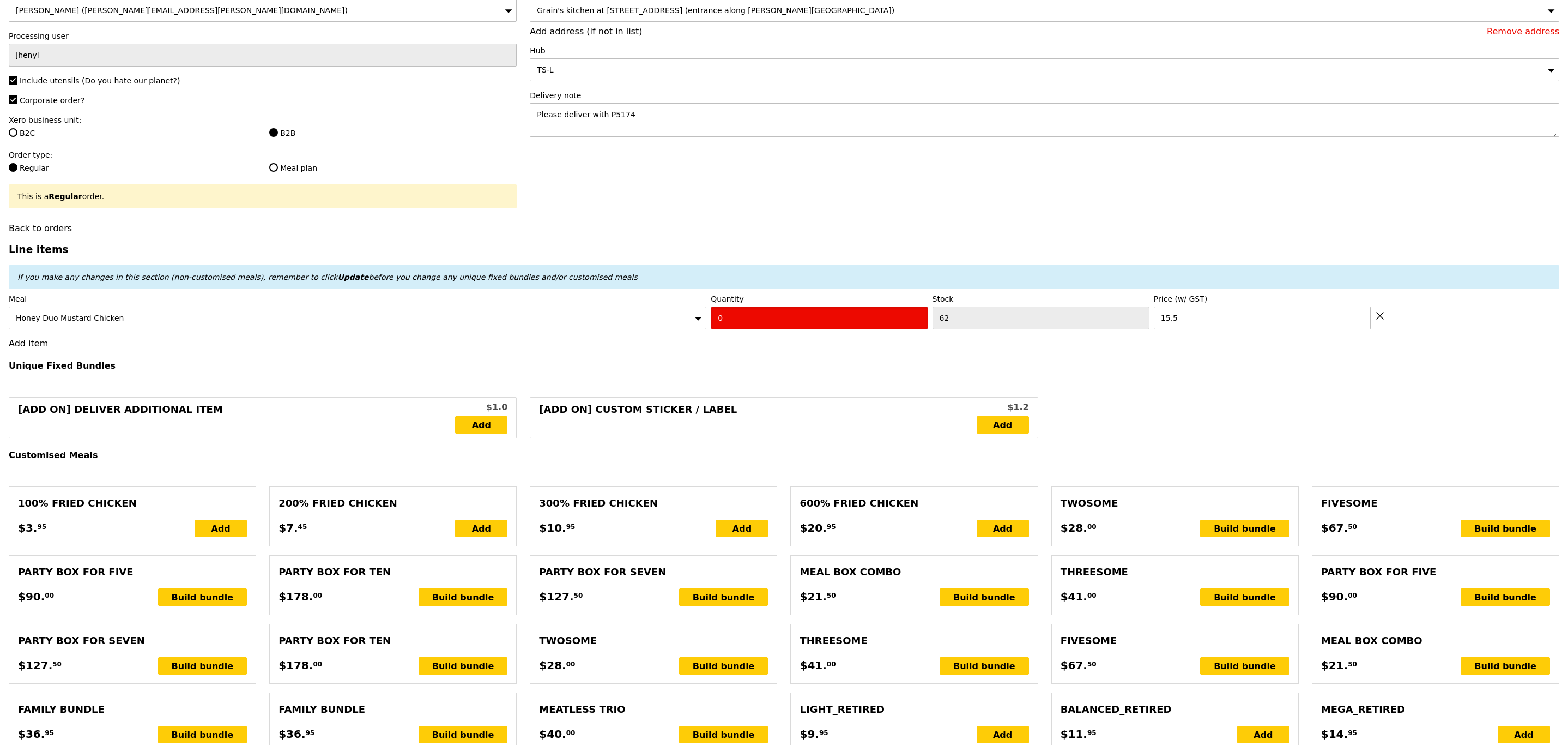
click at [788, 320] on input "0" at bounding box center [819, 317] width 217 height 23
type input "Confirm"
type input "14"
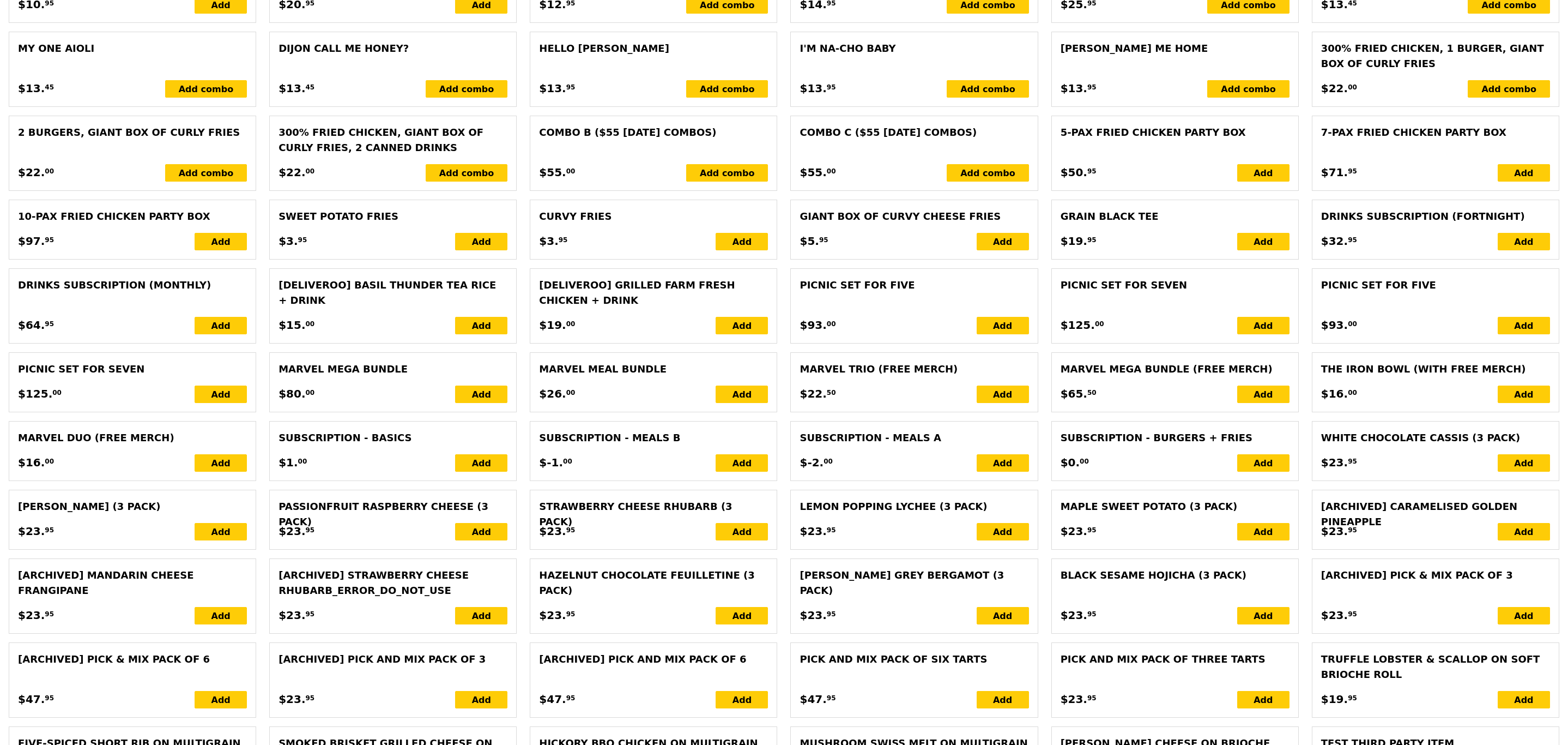
type input "Loading..."
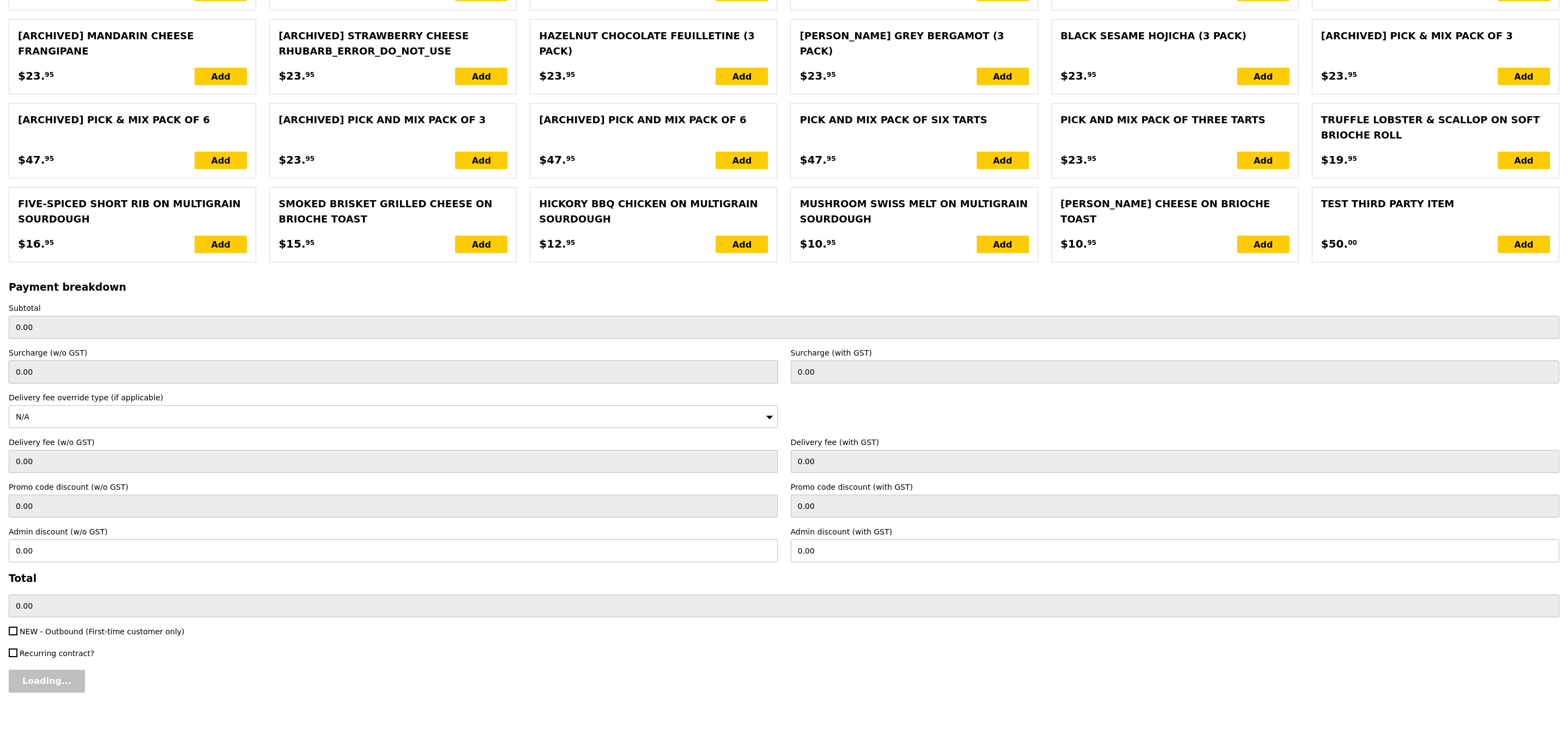
type input "217.00"
click at [35, 677] on input "Confirm" at bounding box center [42, 681] width 66 height 23
click at [38, 676] on input "Confirm" at bounding box center [42, 681] width 66 height 23
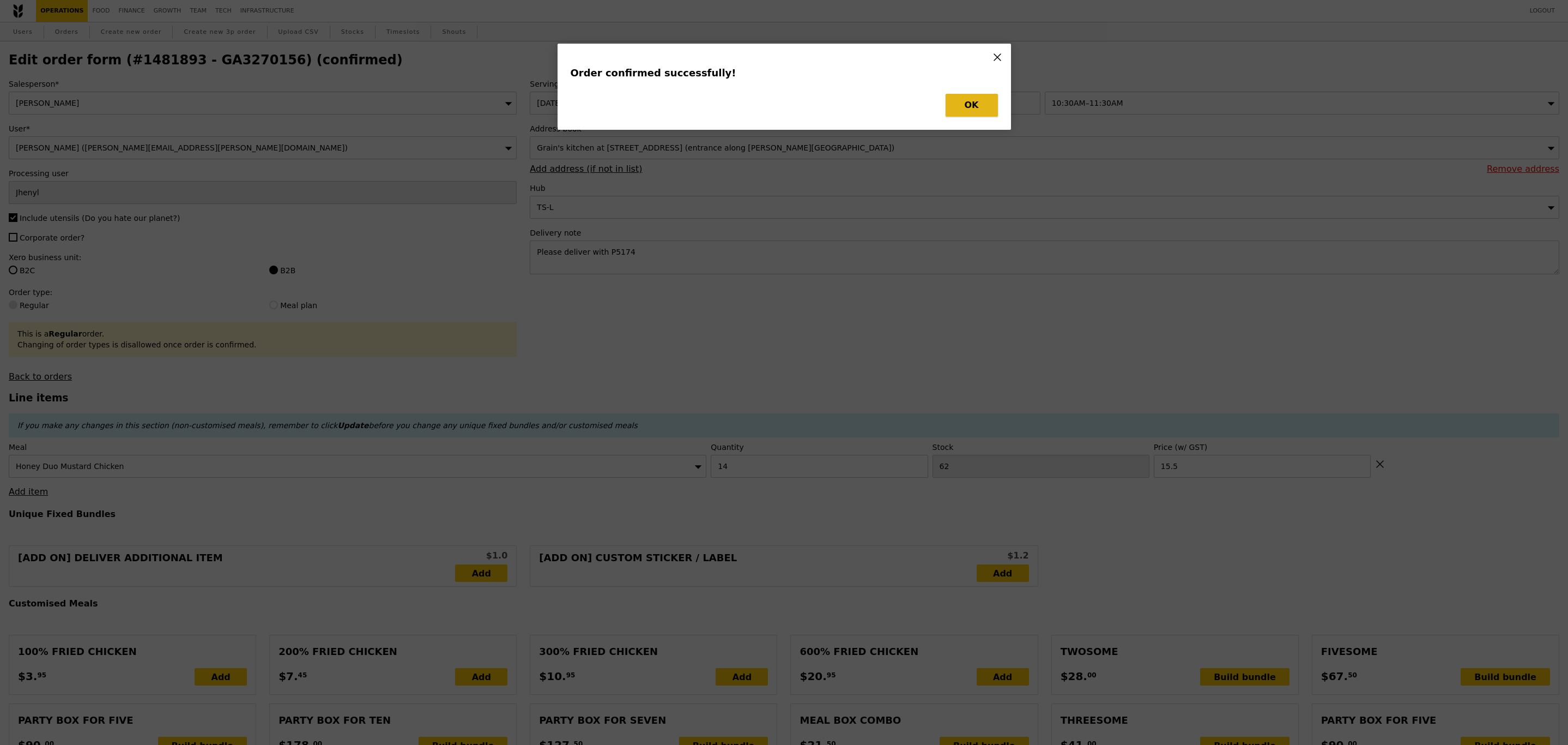
click at [960, 95] on button "OK" at bounding box center [971, 105] width 52 height 23
type input "Loading..."
checkbox input "false"
type input "15.50"
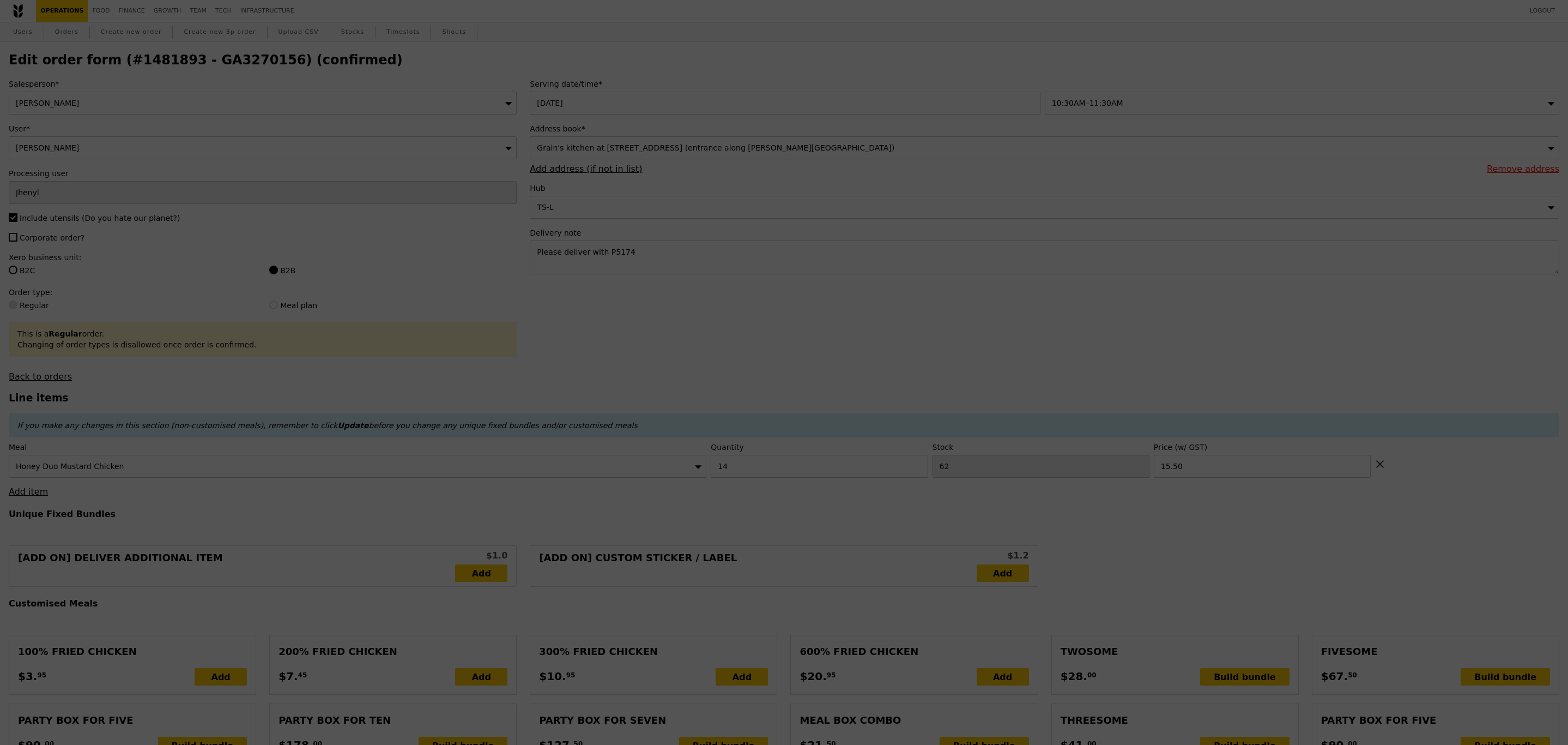
click at [960, 100] on div at bounding box center [784, 372] width 1568 height 745
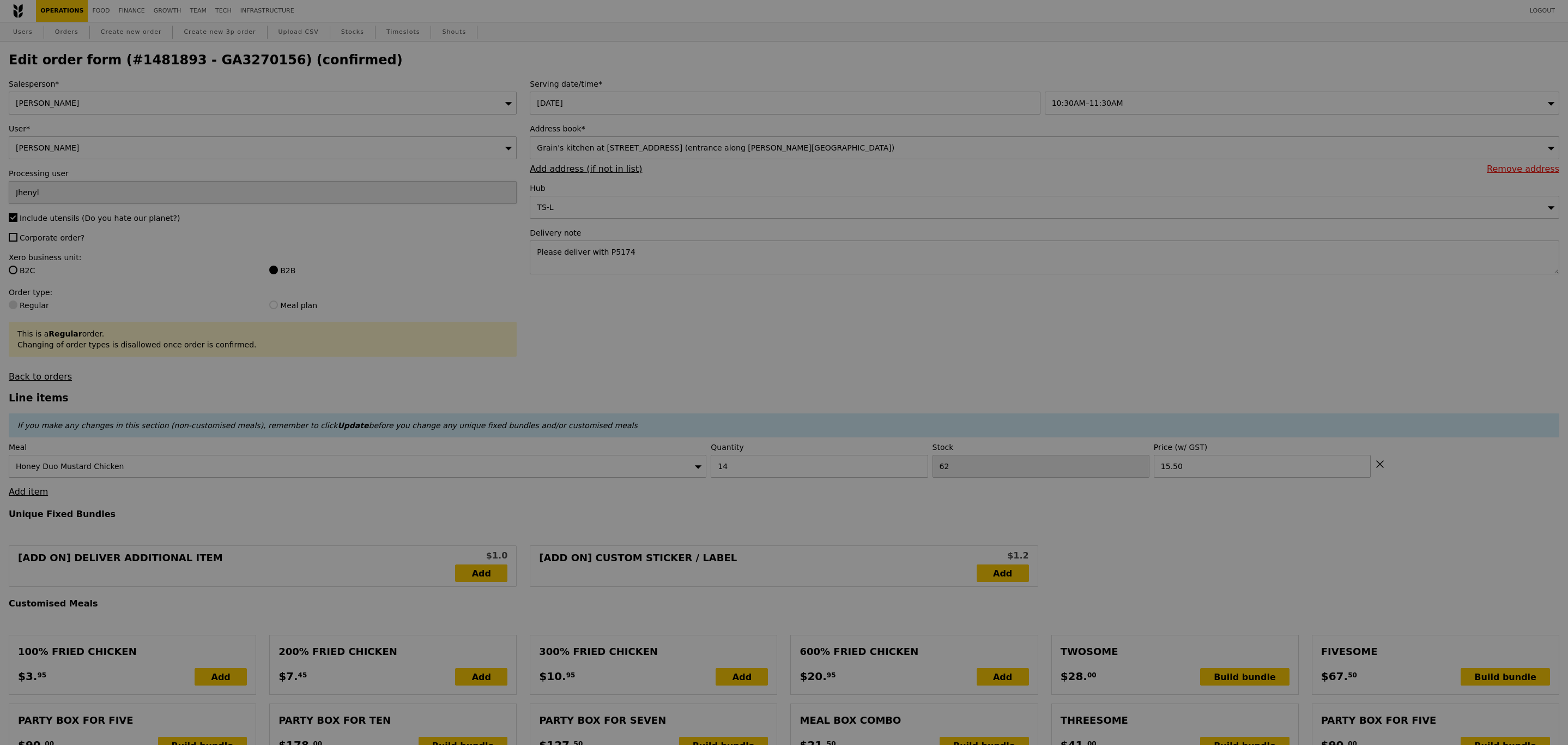
type input "48"
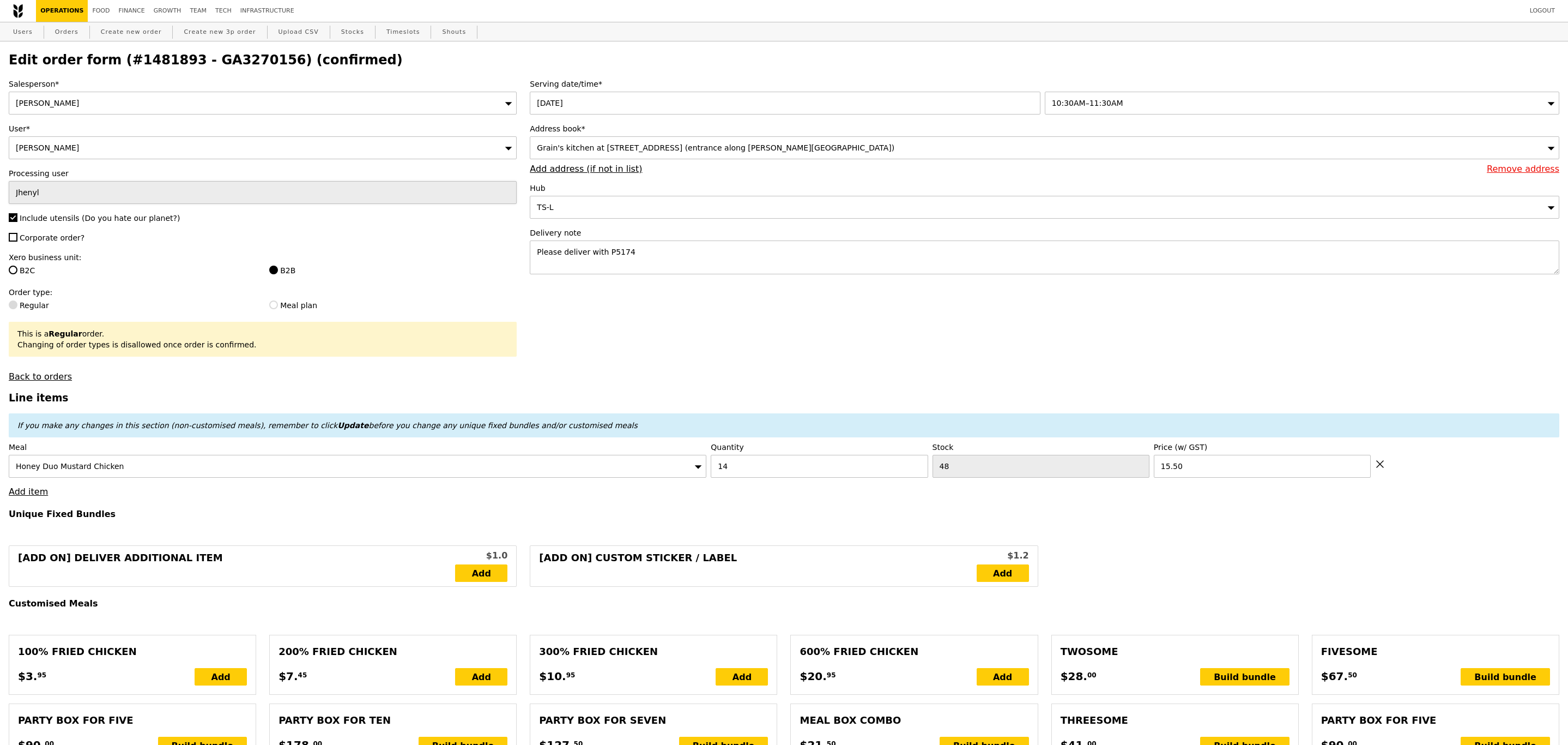
type input "Update"
click at [217, 65] on h2 "Edit order form (#1481893 - GA3270156) (confirmed)" at bounding box center [784, 60] width 1551 height 15
copy h2 "GA3270156"
click at [69, 12] on link "Operations" at bounding box center [62, 10] width 52 height 22
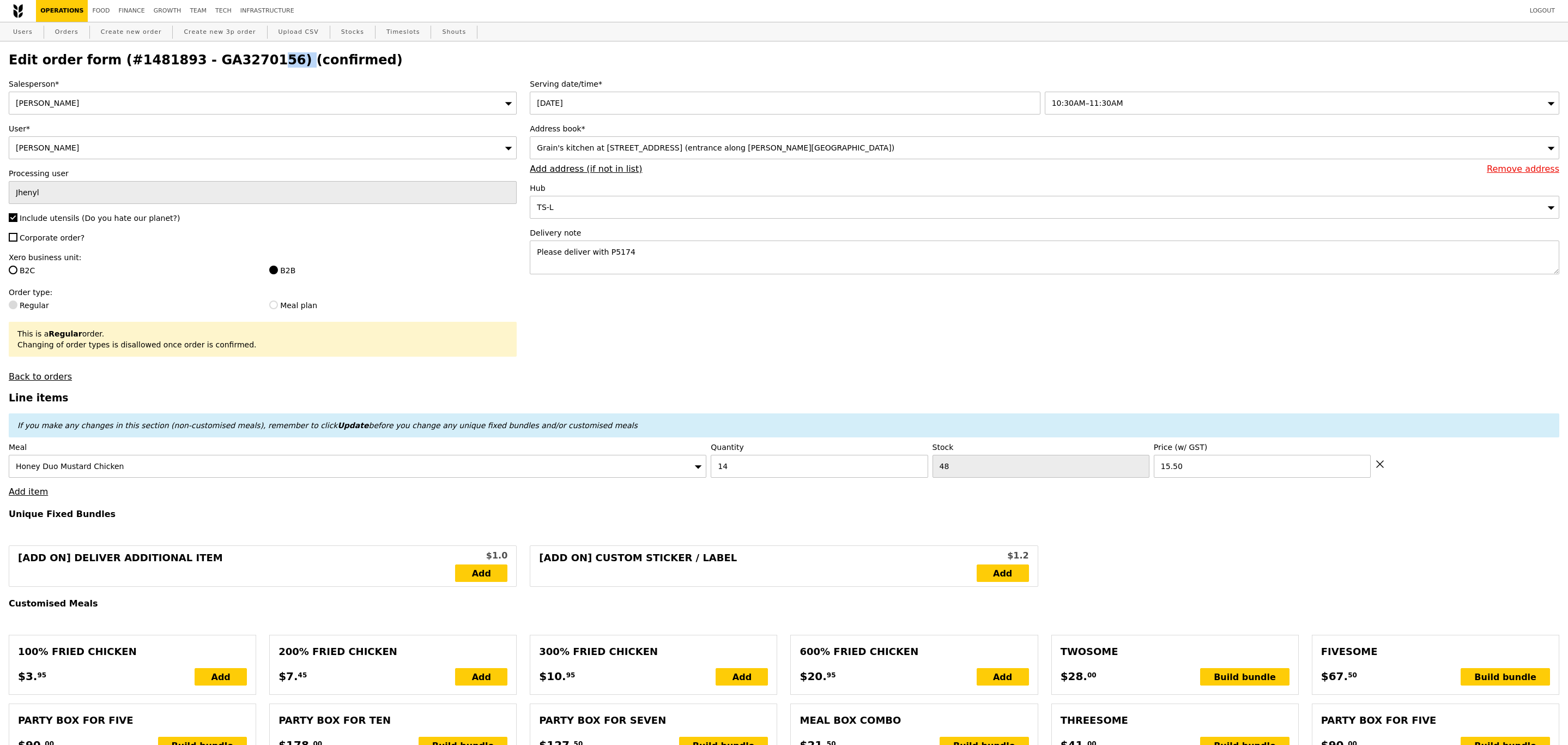
select select "100"
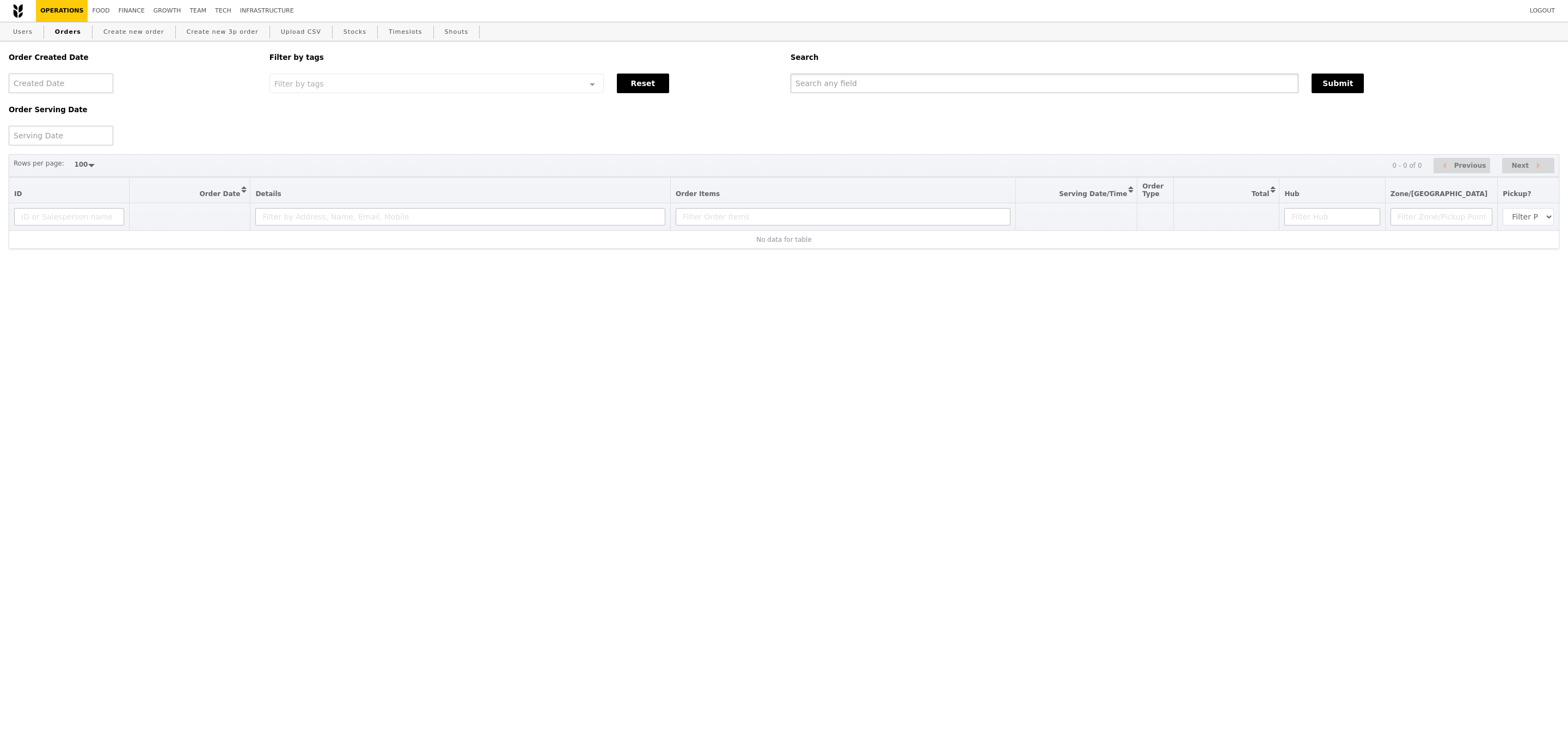
click at [804, 82] on input "text" at bounding box center [1045, 83] width 508 height 19
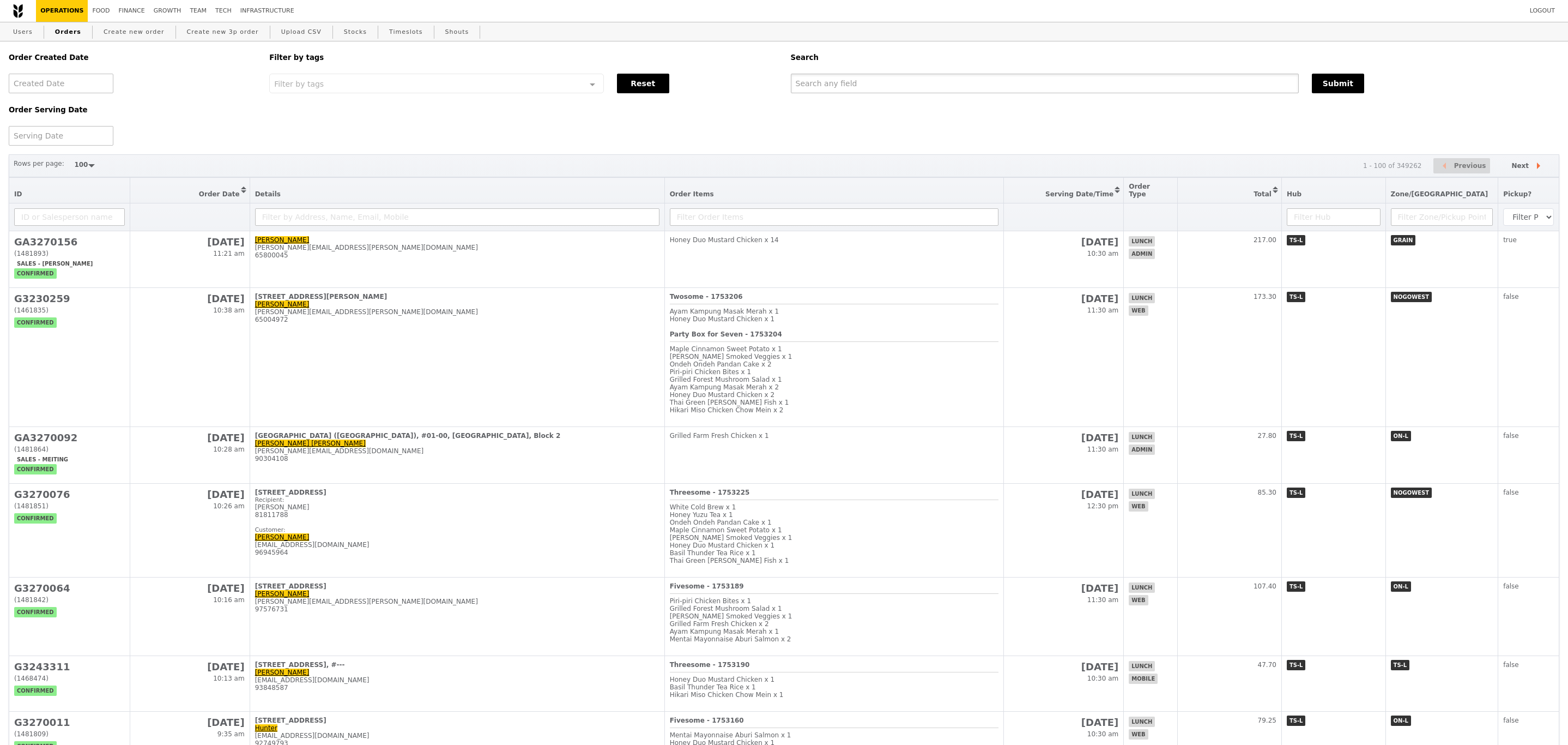
paste input "GA3270156"
type input "GA3270156"
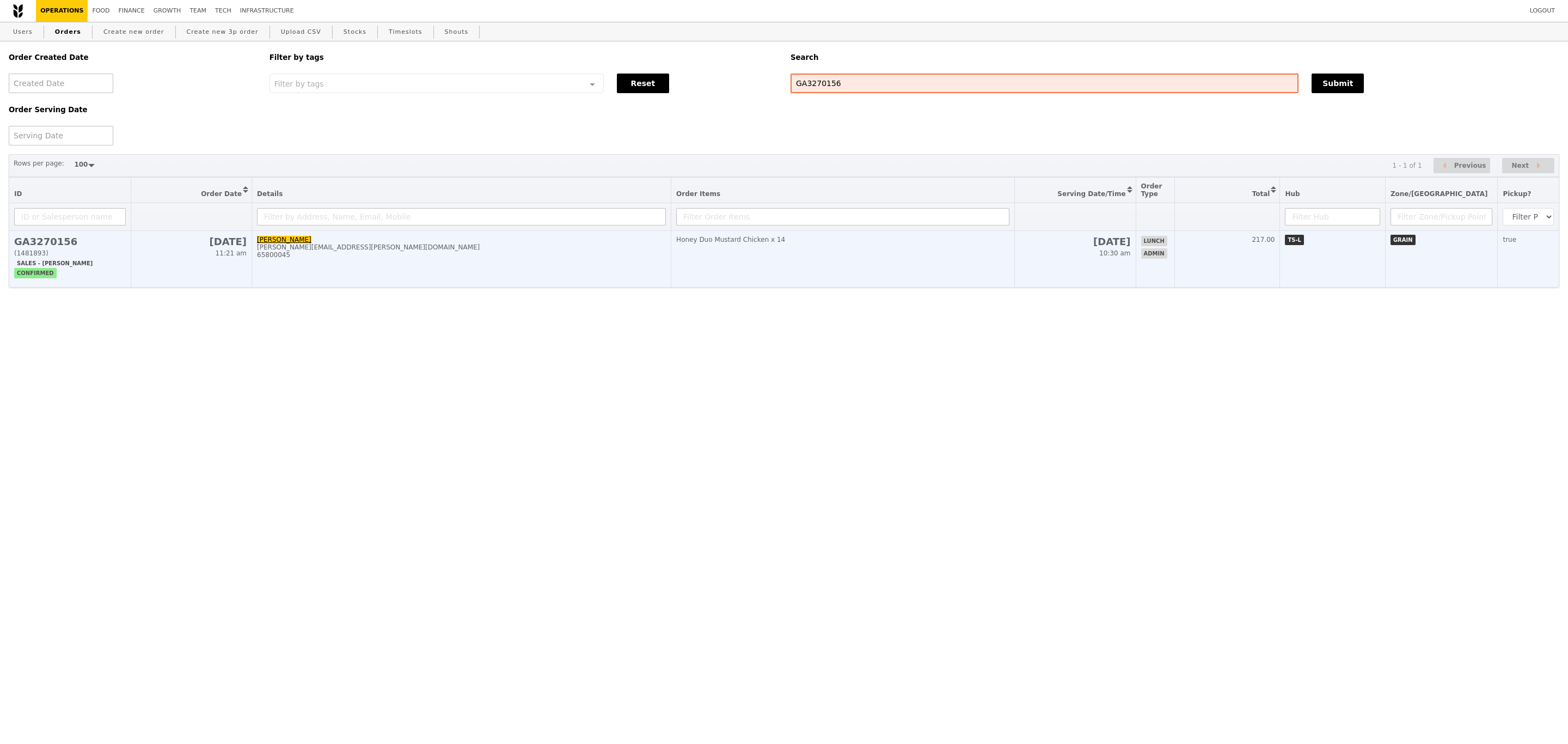
click at [878, 287] on td "Honey Duo Mustard Chicken x 14" at bounding box center [843, 259] width 344 height 56
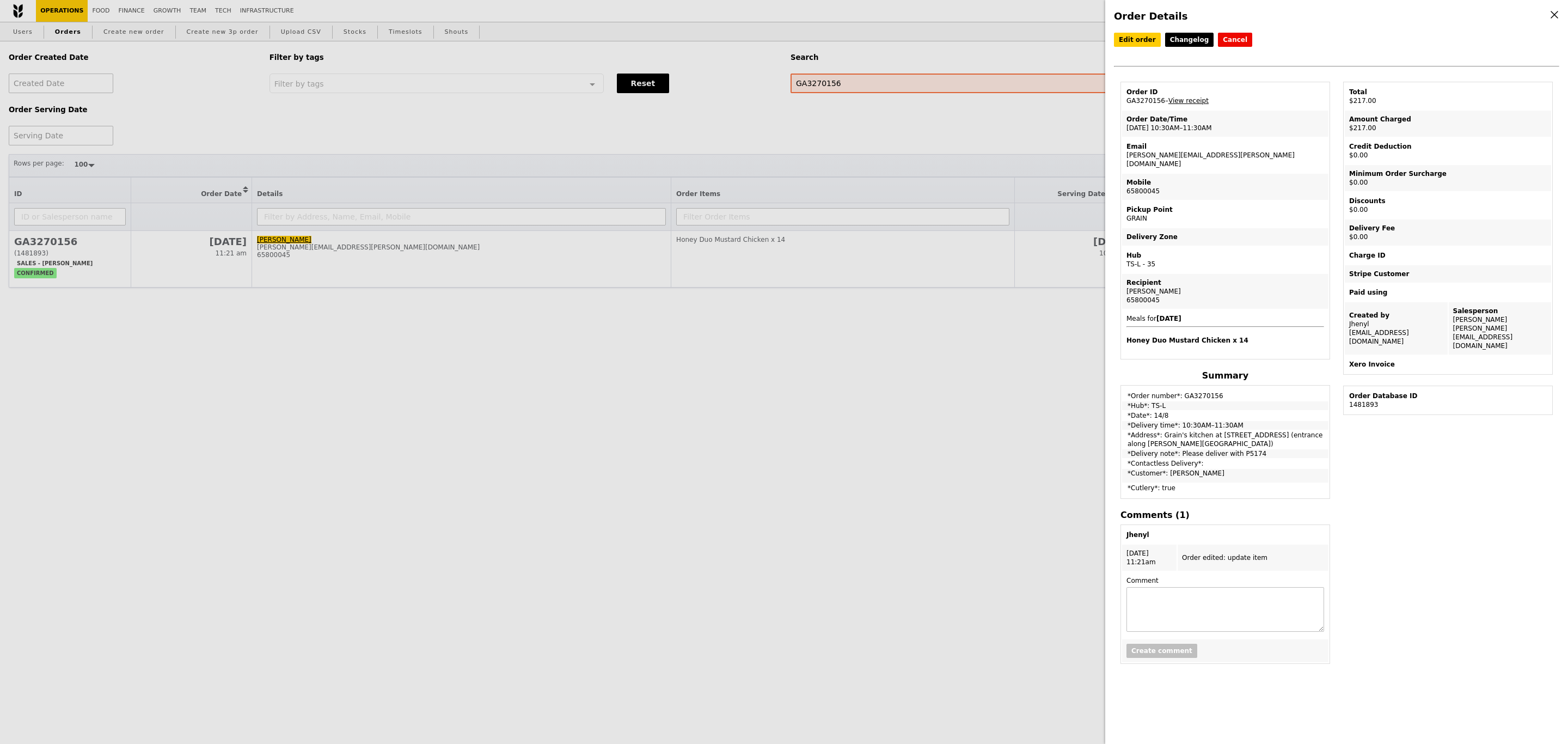
click at [1130, 109] on td "Order ID GA3270156 – View receipt" at bounding box center [1225, 97] width 207 height 26
copy td "GA3270156"
